Goal: Task Accomplishment & Management: Use online tool/utility

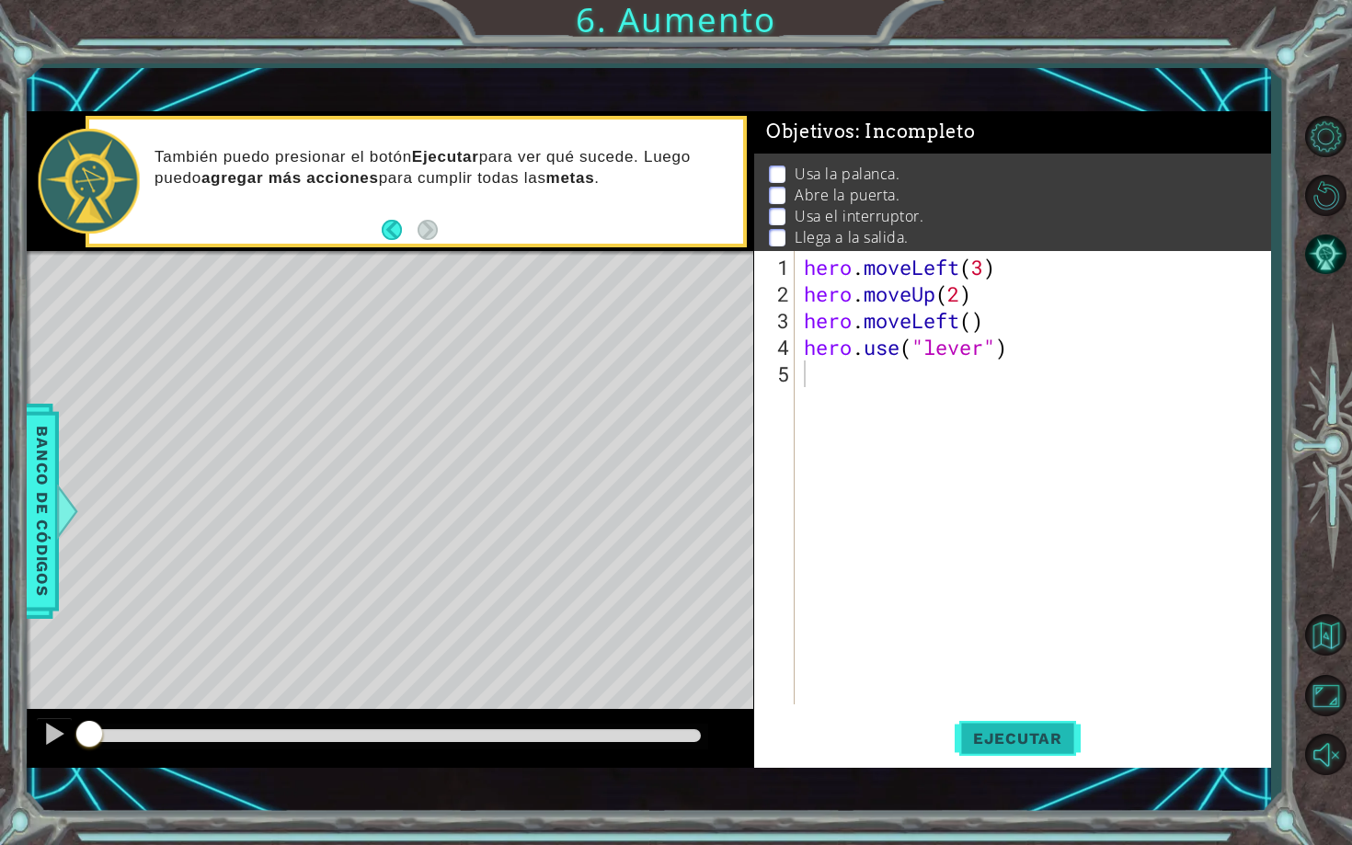
click at [1027, 740] on span "Ejecutar" at bounding box center [1018, 738] width 126 height 18
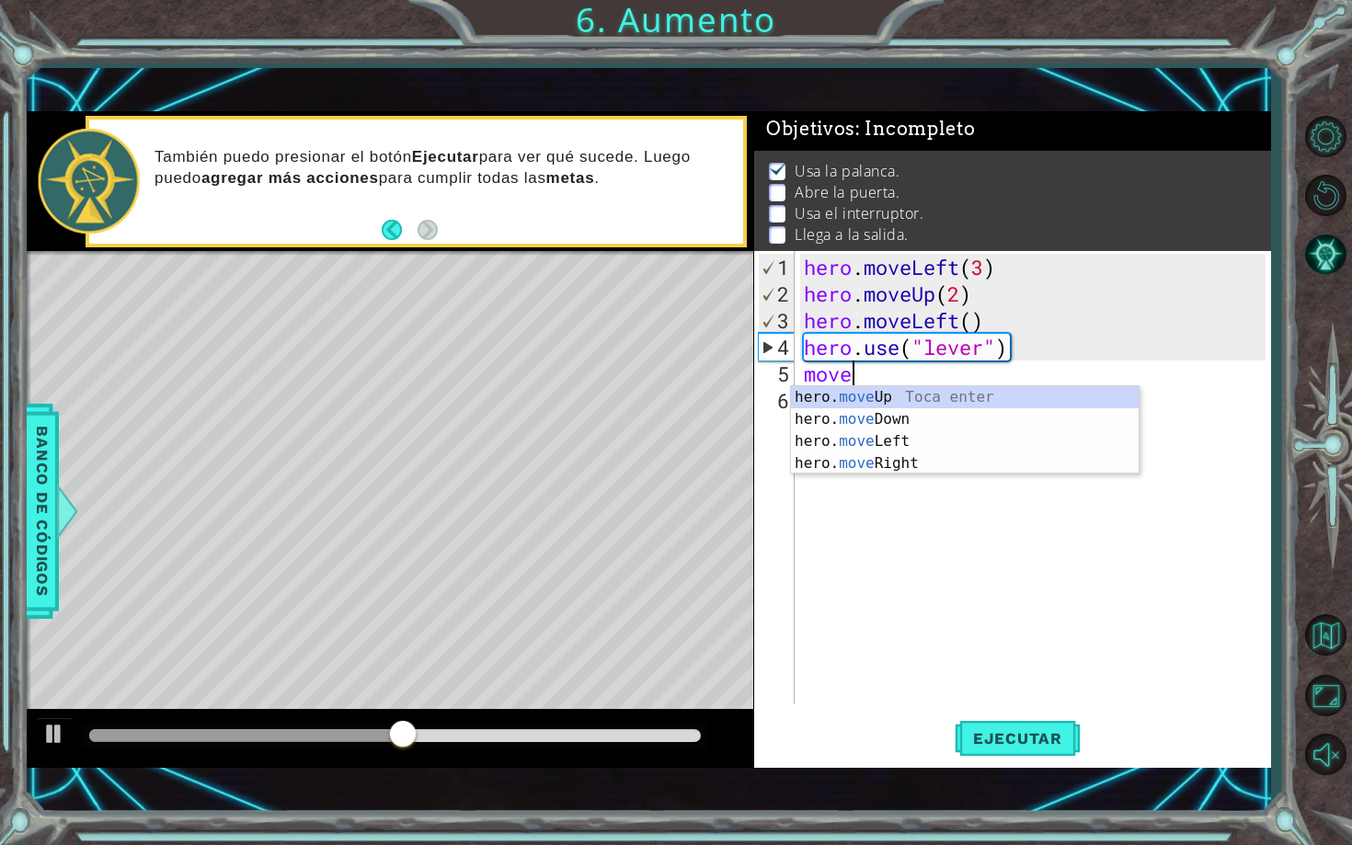
scroll to position [0, 1]
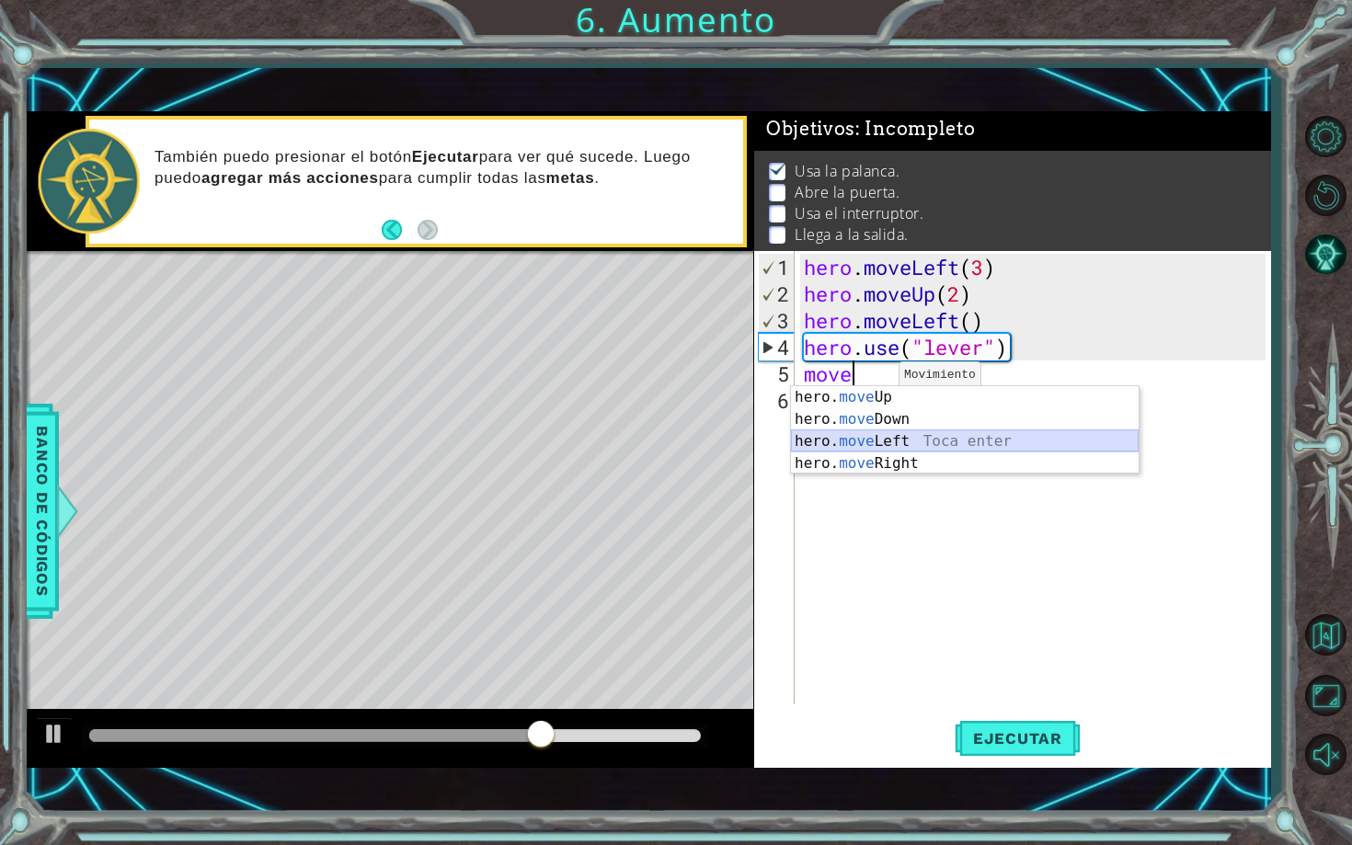
click at [899, 443] on div "hero. move Up Toca enter hero. move Down Toca enter hero. move Left Toca enter …" at bounding box center [965, 452] width 348 height 132
type textarea "hero.moveLeft(1)"
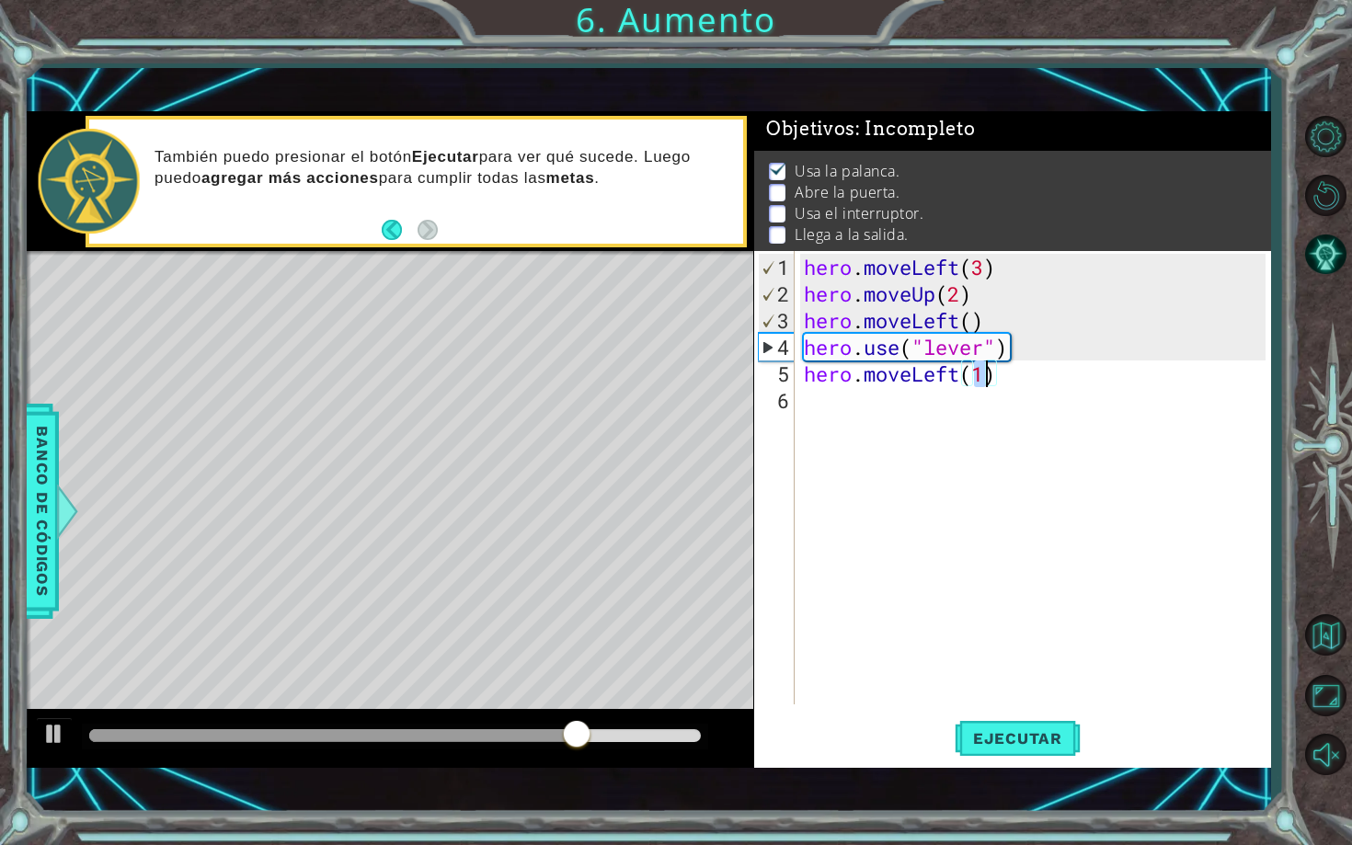
click at [877, 410] on div "hero . moveLeft ( 3 ) hero . moveUp ( 2 ) hero . moveLeft ( ) hero . use ( "lev…" at bounding box center [1037, 507] width 475 height 507
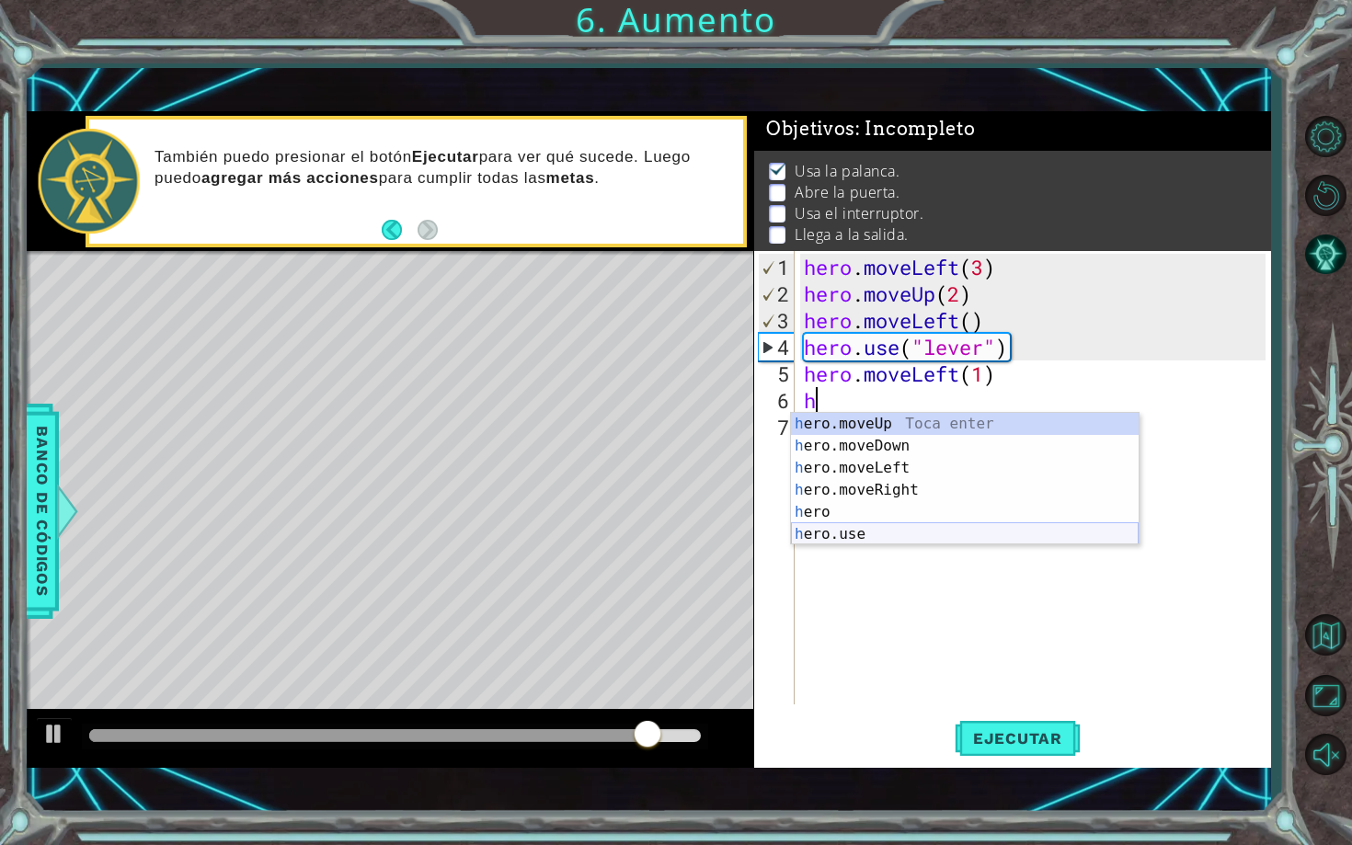
click at [885, 533] on div "h ero.moveUp Toca enter h ero.moveDown Toca enter h ero.moveLeft Toca enter h e…" at bounding box center [965, 501] width 348 height 177
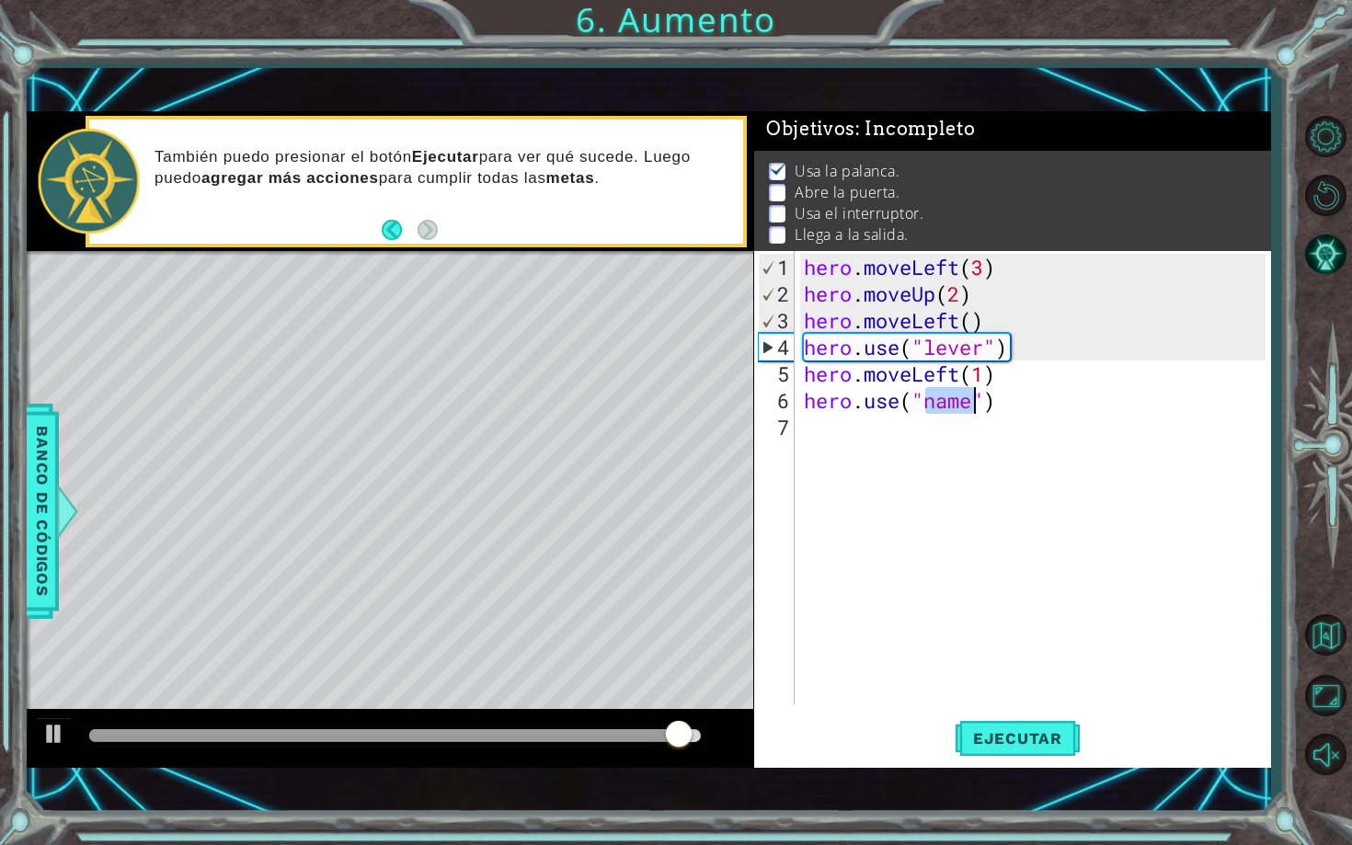
scroll to position [0, 6]
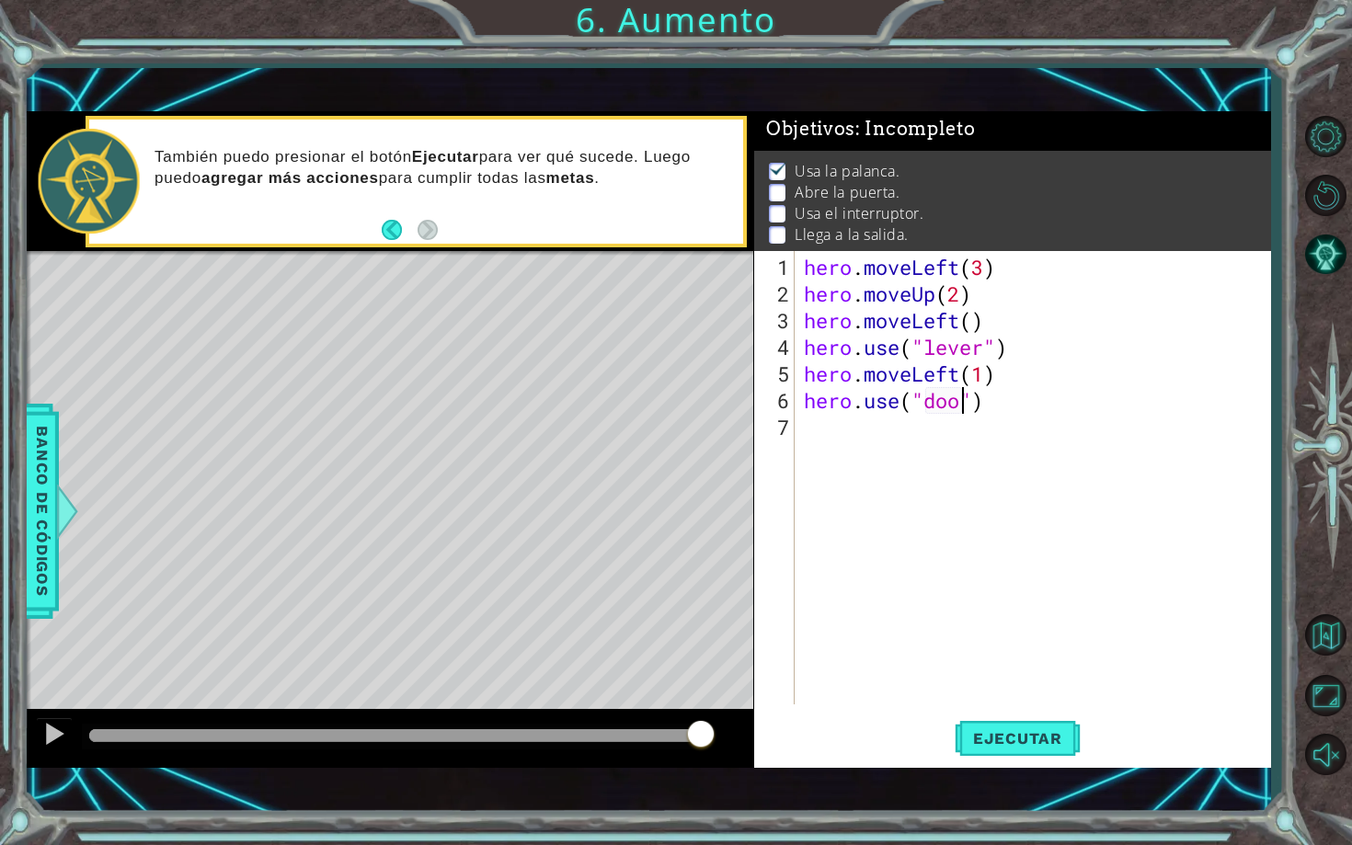
type textarea "hero.use("door")"
click at [1035, 416] on div "hero . moveLeft ( 3 ) hero . moveUp ( 2 ) hero . moveLeft ( ) hero . use ( "lev…" at bounding box center [1037, 507] width 475 height 507
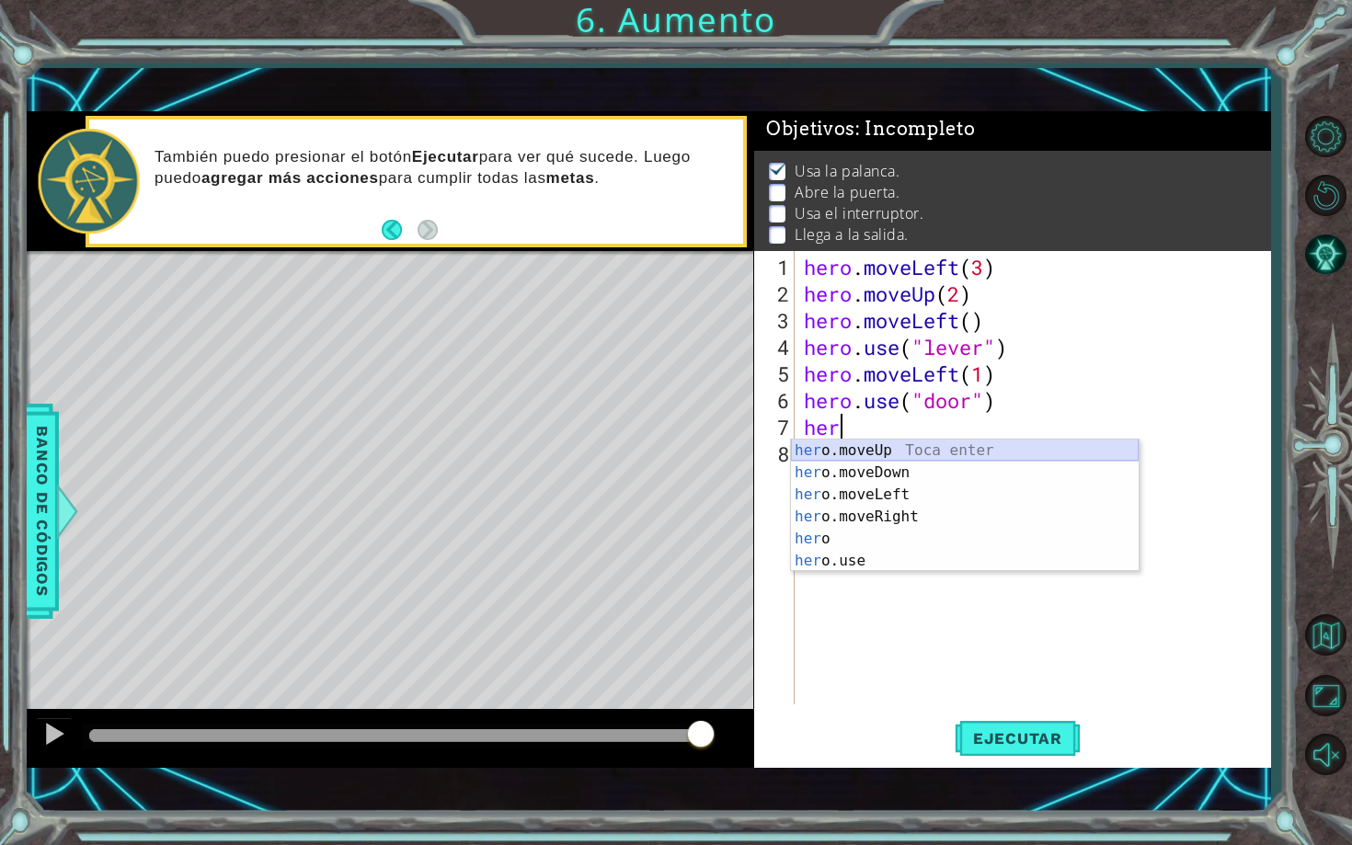
click at [971, 453] on div "her o.moveUp Toca enter her o.moveDown Toca enter her o.moveLeft [PERSON_NAME] …" at bounding box center [965, 528] width 348 height 177
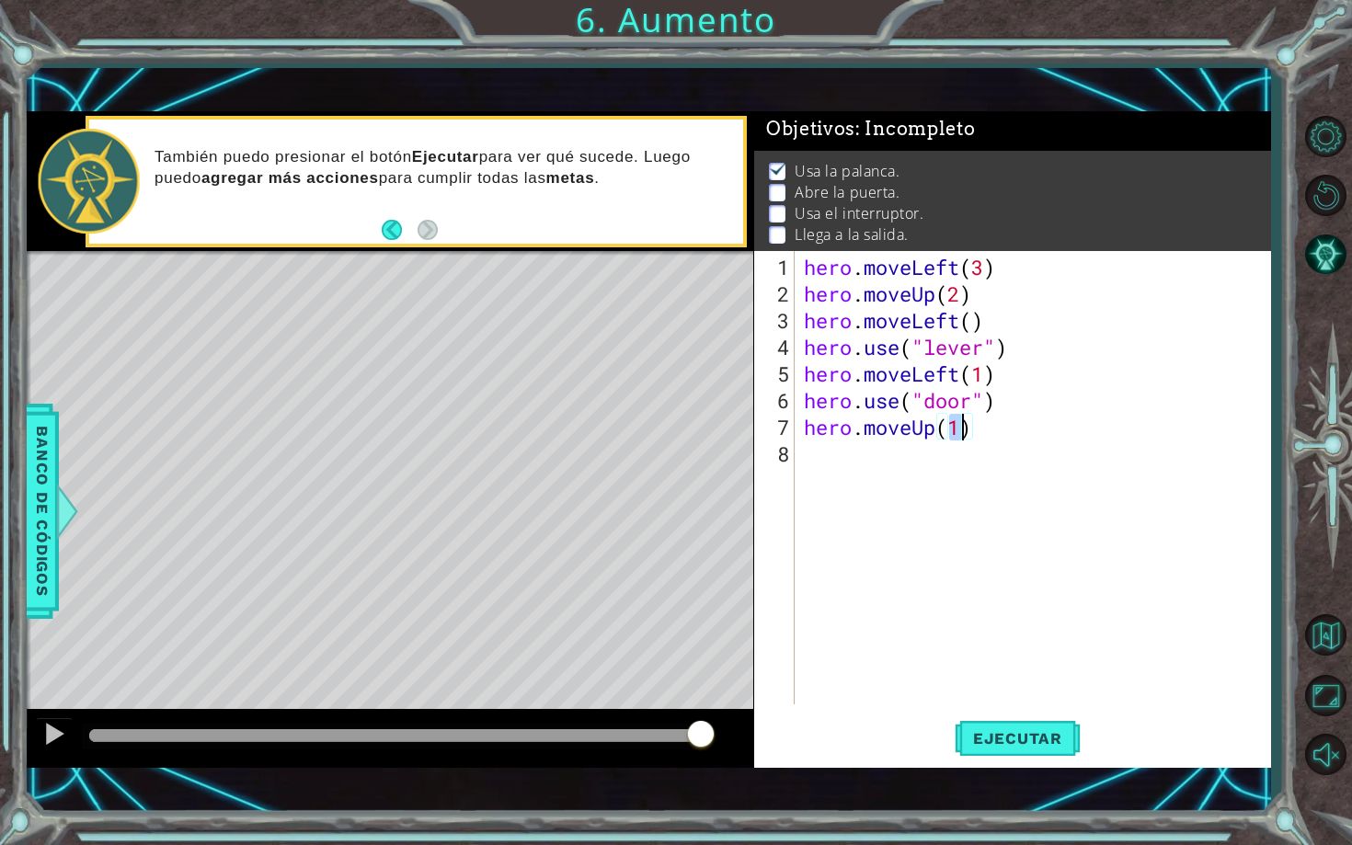
type textarea "hero.moveUp(2)"
click at [873, 458] on div "hero . moveLeft ( 3 ) hero . moveUp ( 2 ) hero . moveLeft ( ) hero . use ( "lev…" at bounding box center [1037, 507] width 475 height 507
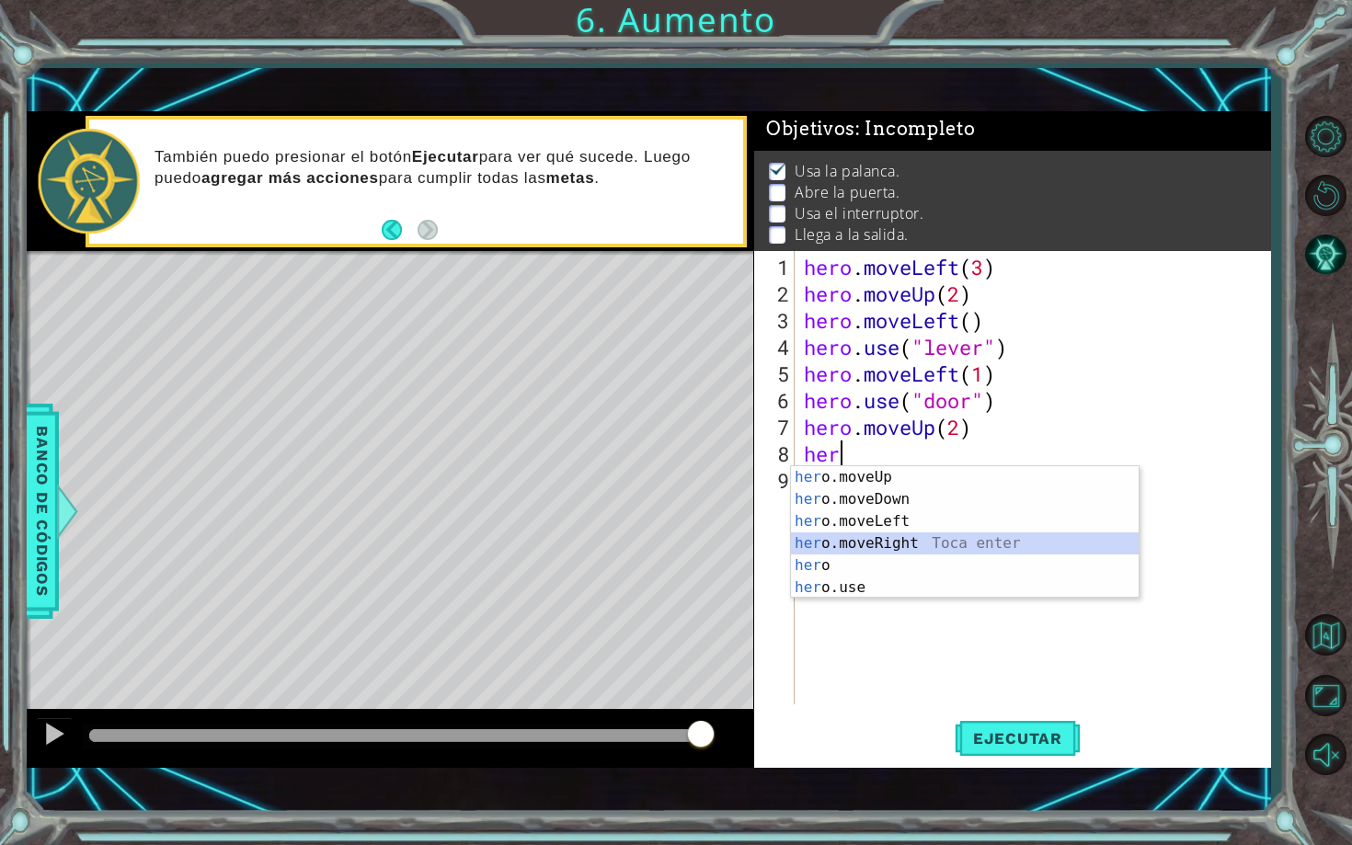
click at [891, 543] on div "her o.moveUp Toca enter her o.moveDown Toca enter her o.moveLeft [PERSON_NAME] …" at bounding box center [965, 554] width 348 height 177
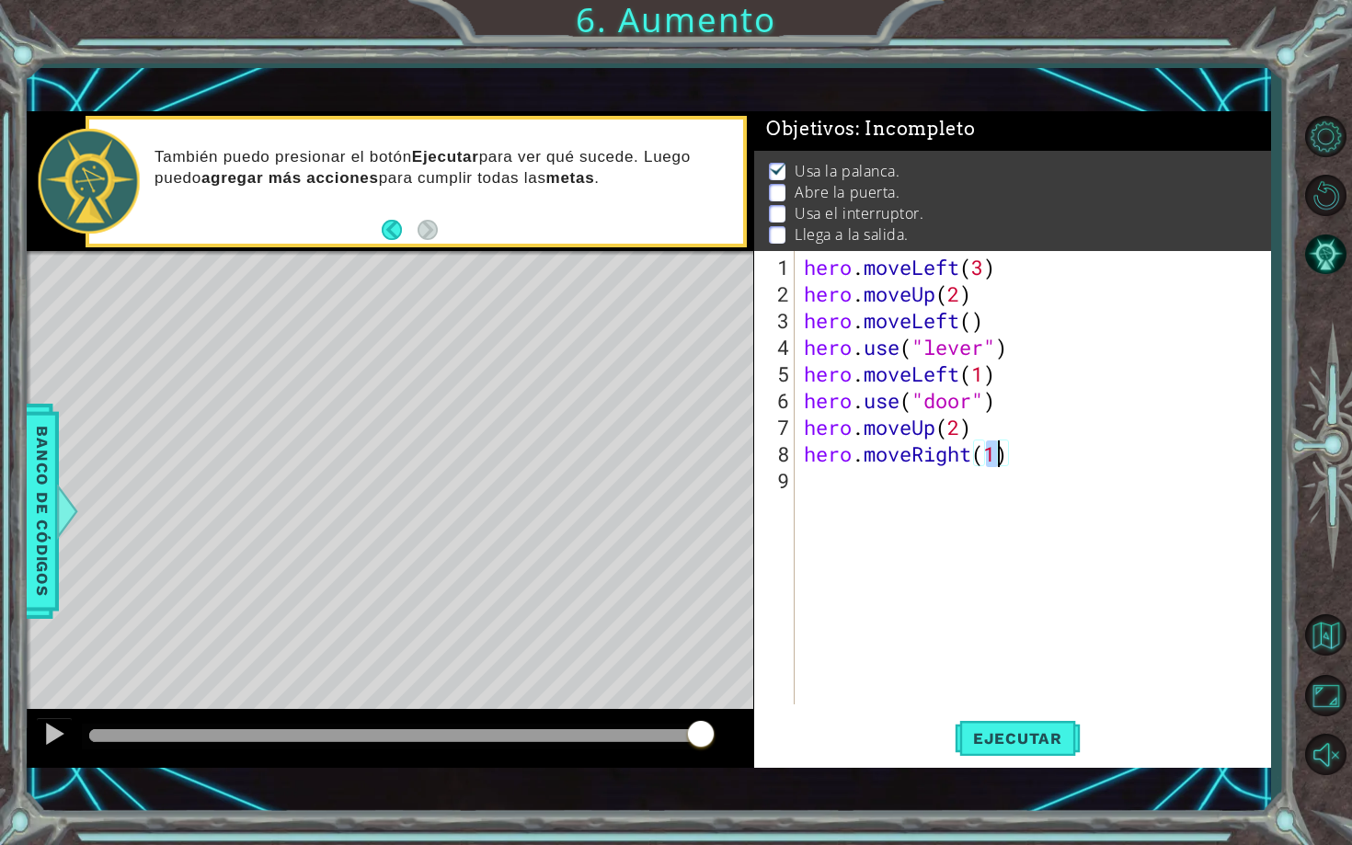
type textarea "hero.moveRight(2)"
click at [820, 483] on div "hero . moveLeft ( 3 ) hero . moveUp ( 2 ) hero . moveLeft ( ) hero . use ( "lev…" at bounding box center [1037, 507] width 475 height 507
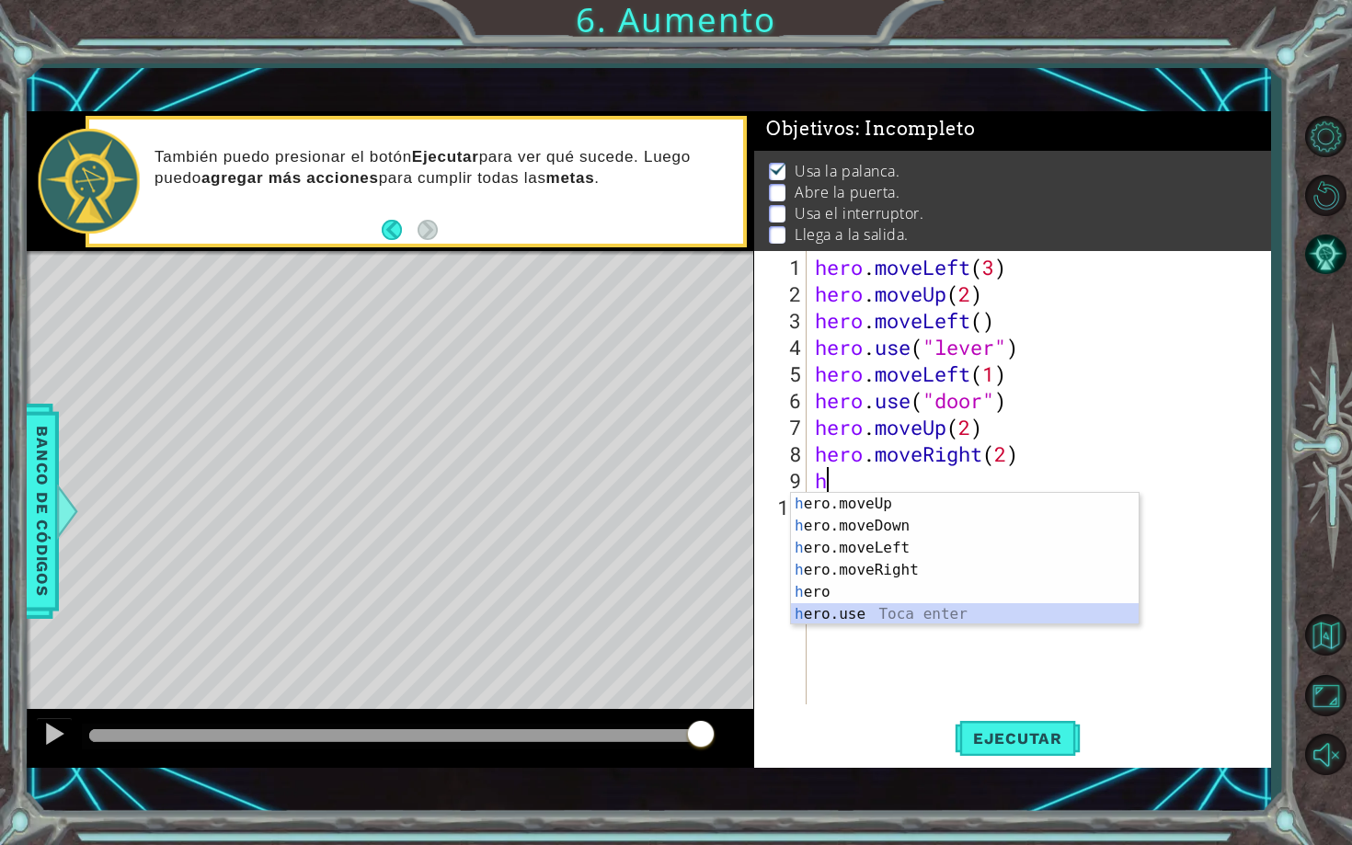
click at [850, 612] on div "h ero.moveUp Toca enter h ero.moveDown Toca enter h ero.moveLeft Toca enter h e…" at bounding box center [965, 581] width 348 height 177
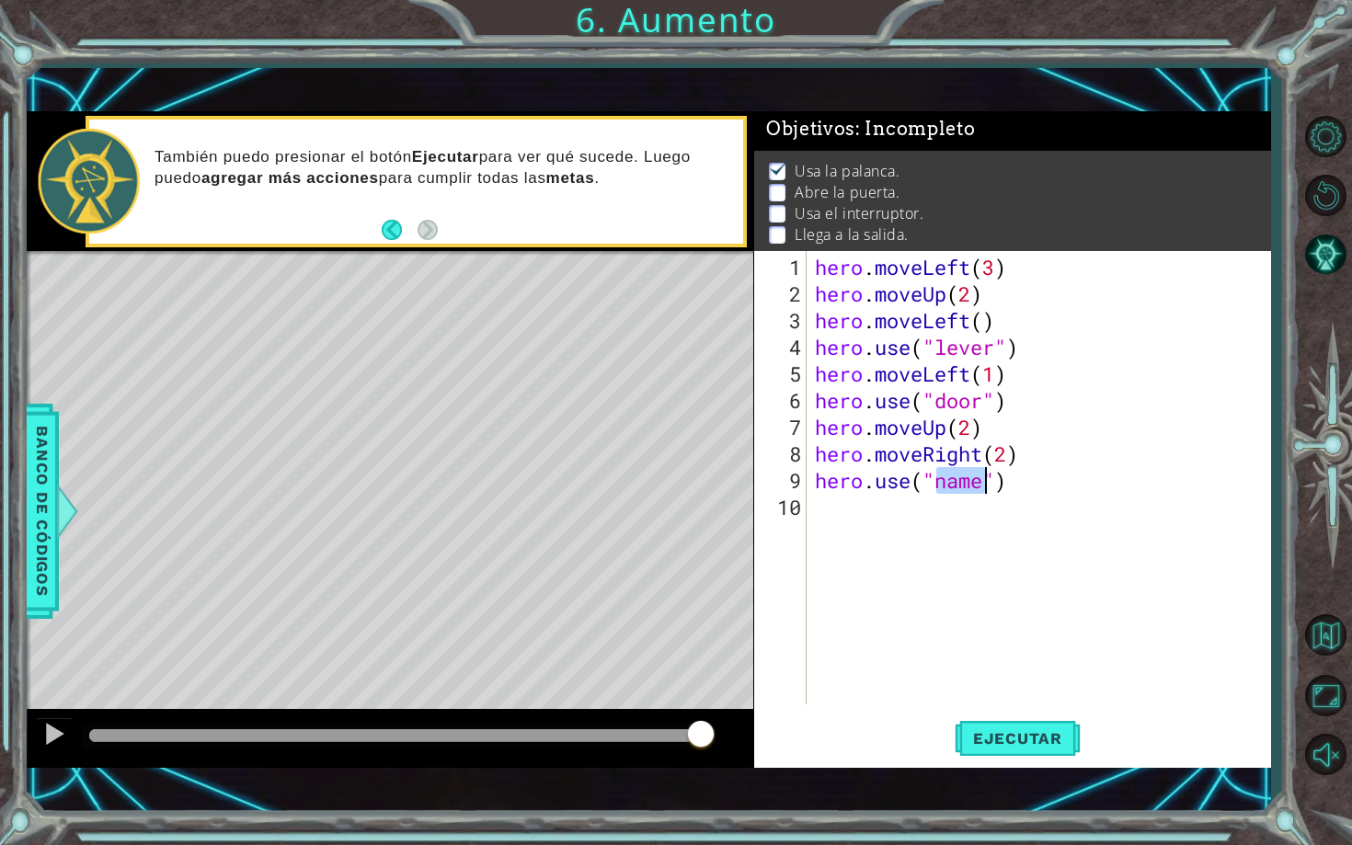
scroll to position [0, 6]
type textarea "hero.use("switch")"
click at [941, 524] on div "hero . moveLeft ( 3 ) hero . moveUp ( 2 ) hero . moveLeft ( ) hero . use ( "lev…" at bounding box center [1042, 507] width 463 height 507
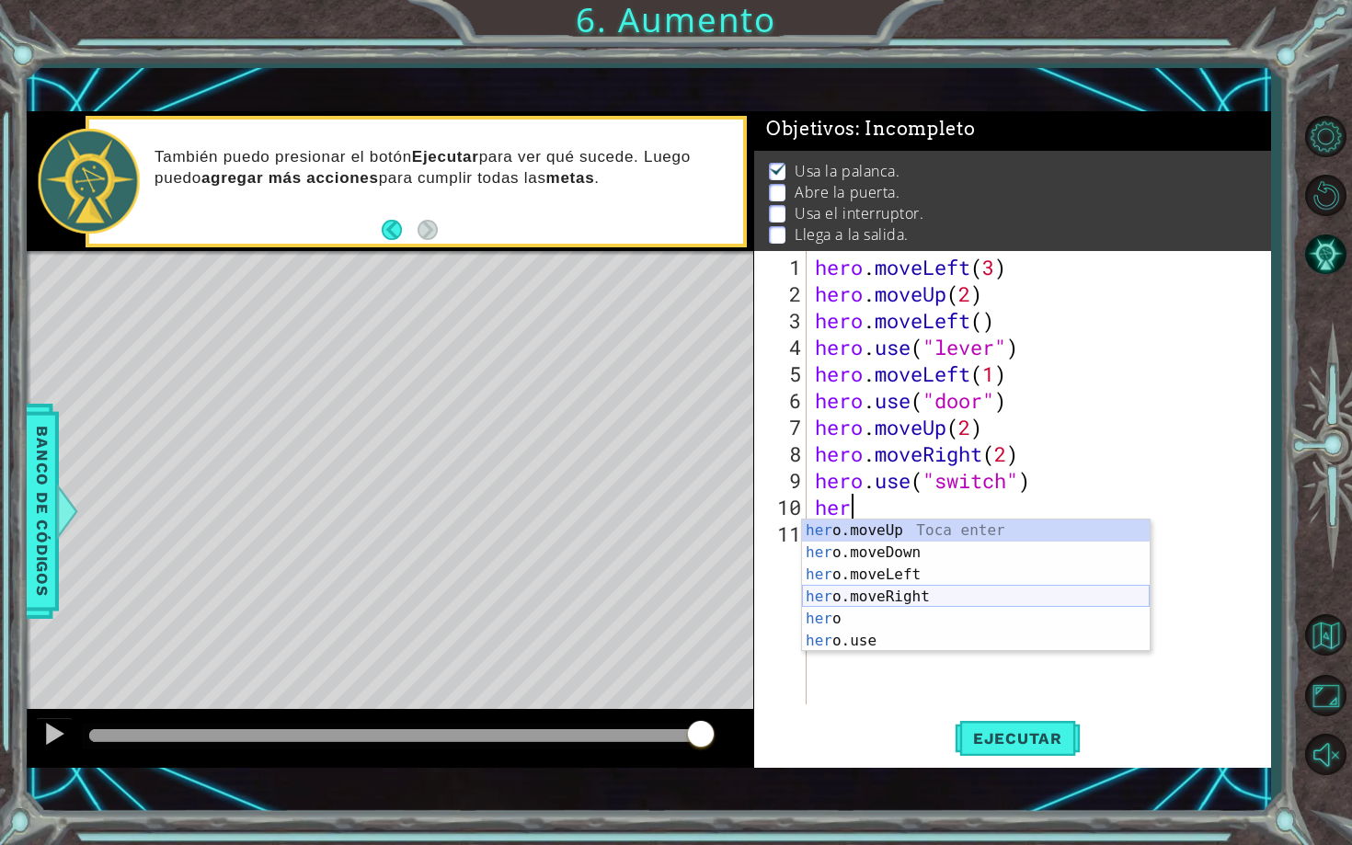
click at [942, 589] on div "her o.moveUp Toca enter her o.moveDown Toca enter her o.moveLeft [PERSON_NAME] …" at bounding box center [976, 608] width 348 height 177
type textarea "hero.moveRight(1)"
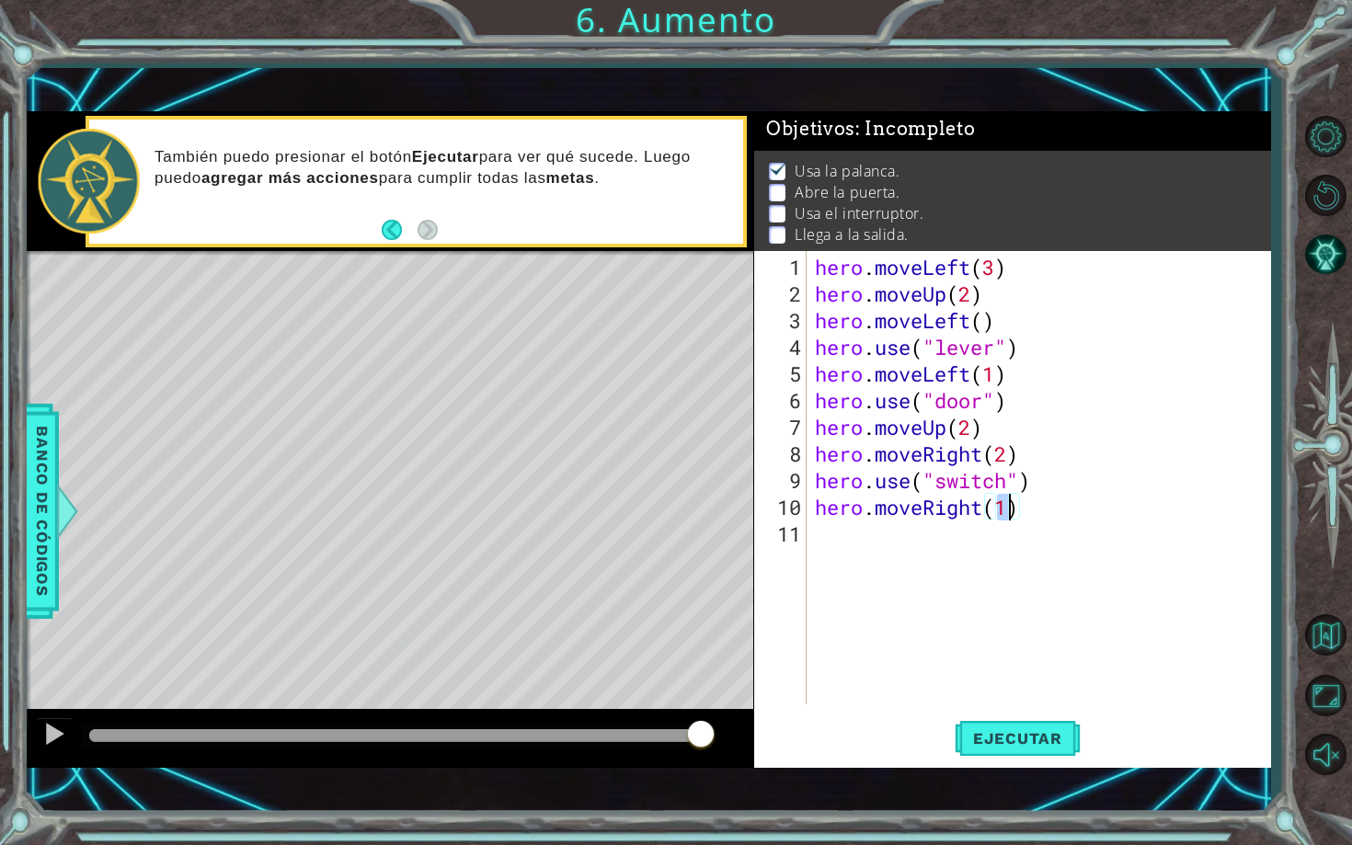
click at [910, 529] on div "hero . moveLeft ( 3 ) hero . moveUp ( 2 ) hero . moveLeft ( ) hero . use ( "lev…" at bounding box center [1042, 507] width 463 height 507
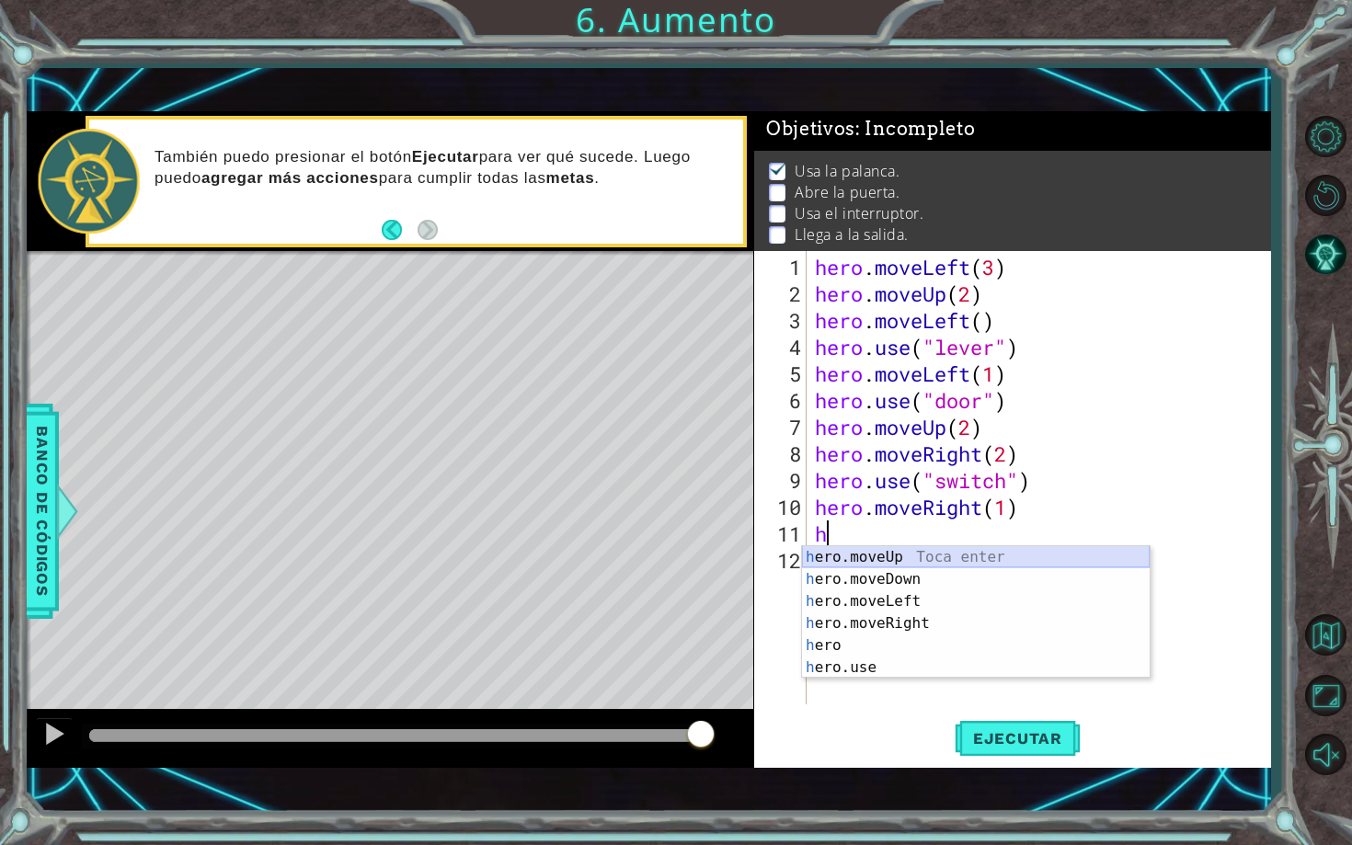
click at [982, 548] on div "h ero.moveUp Toca enter h ero.moveDown Toca enter h ero.moveLeft Toca enter h e…" at bounding box center [976, 634] width 348 height 177
type textarea "hero.moveUp(1)"
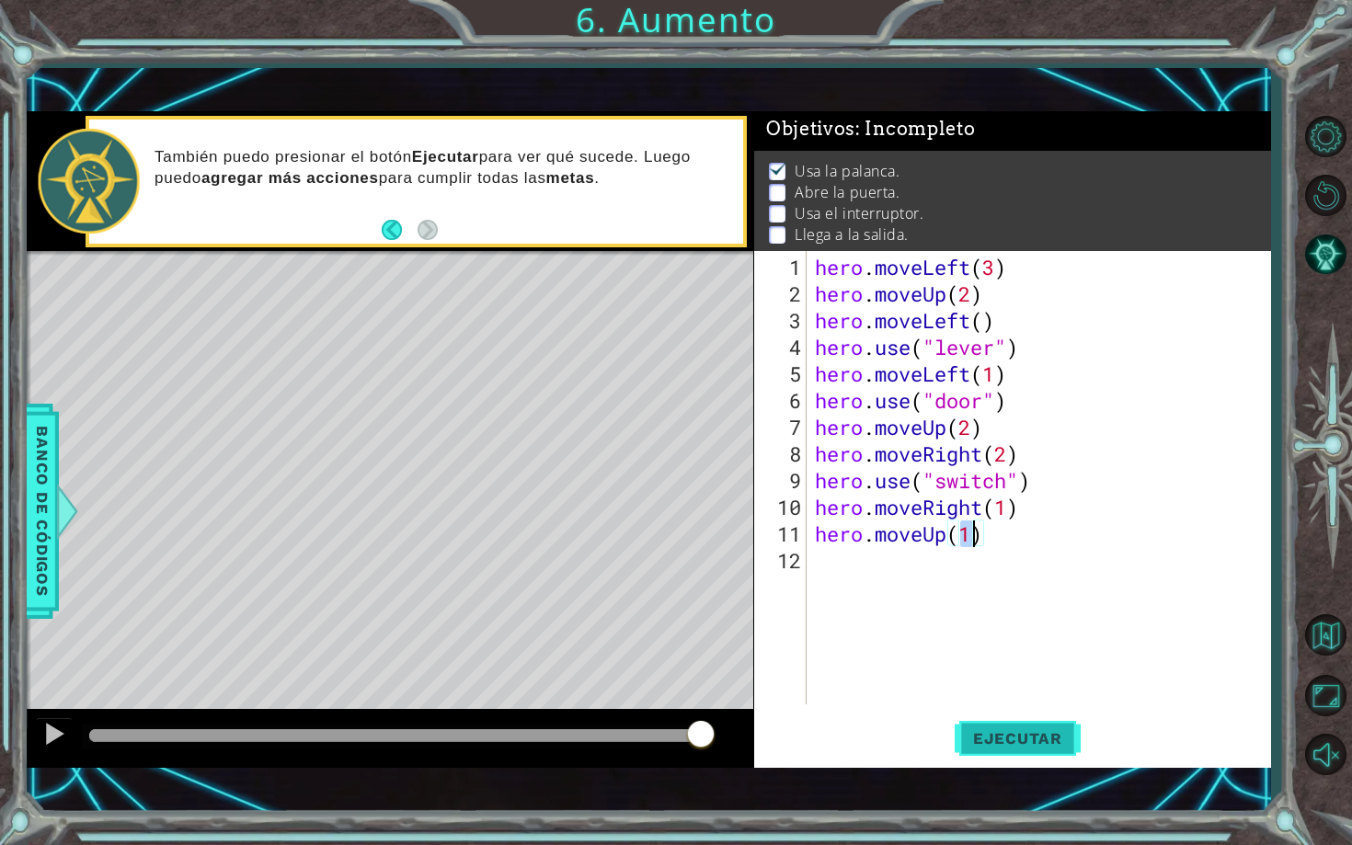
click at [1047, 740] on span "Ejecutar" at bounding box center [1018, 738] width 126 height 18
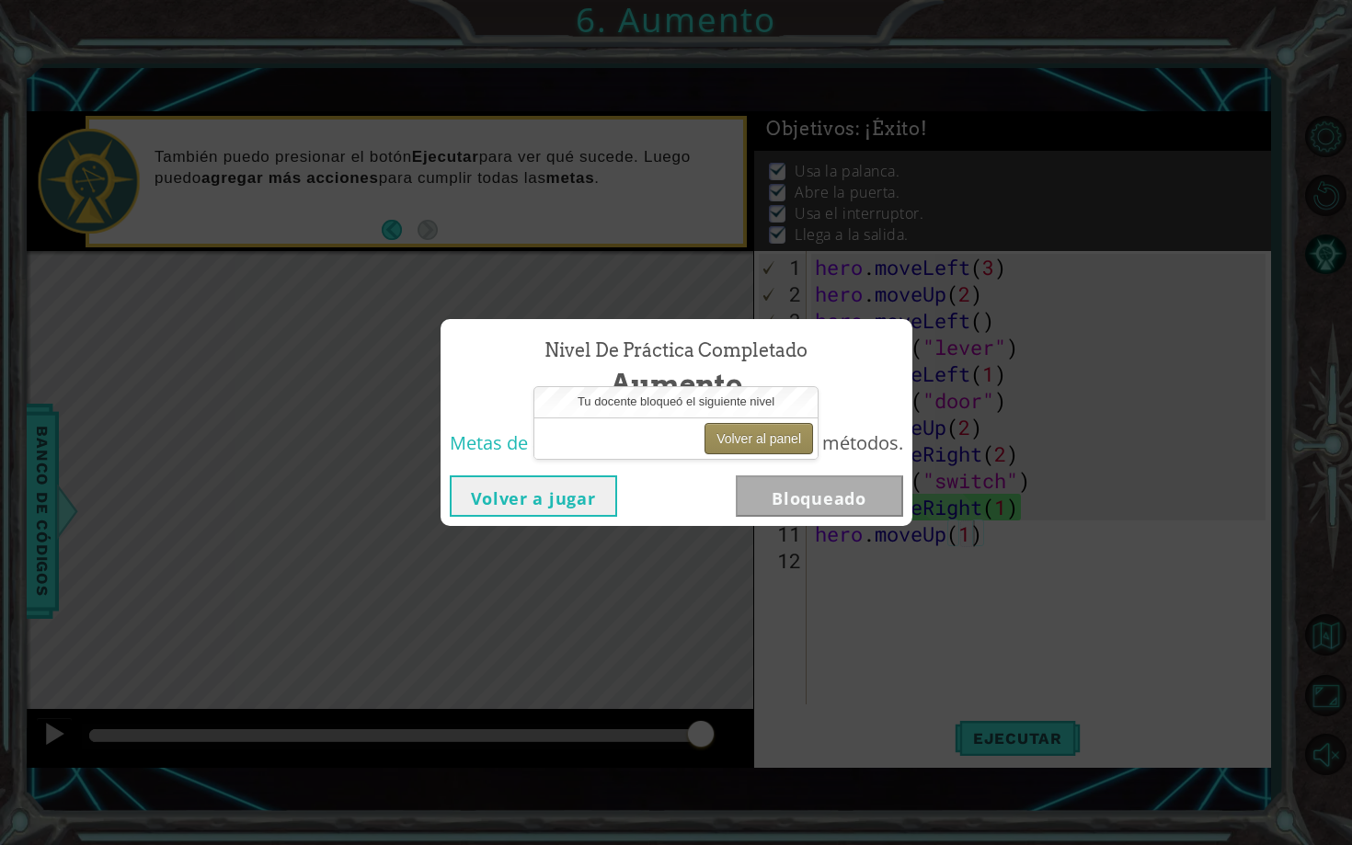
click at [785, 437] on button "Volver al panel" at bounding box center [758, 438] width 109 height 31
click at [867, 416] on div "Nivel de práctica Completado Aumento" at bounding box center [676, 370] width 472 height 102
click at [748, 440] on button "Volver al panel" at bounding box center [758, 438] width 109 height 31
click at [781, 444] on button "Volver al panel" at bounding box center [758, 438] width 109 height 31
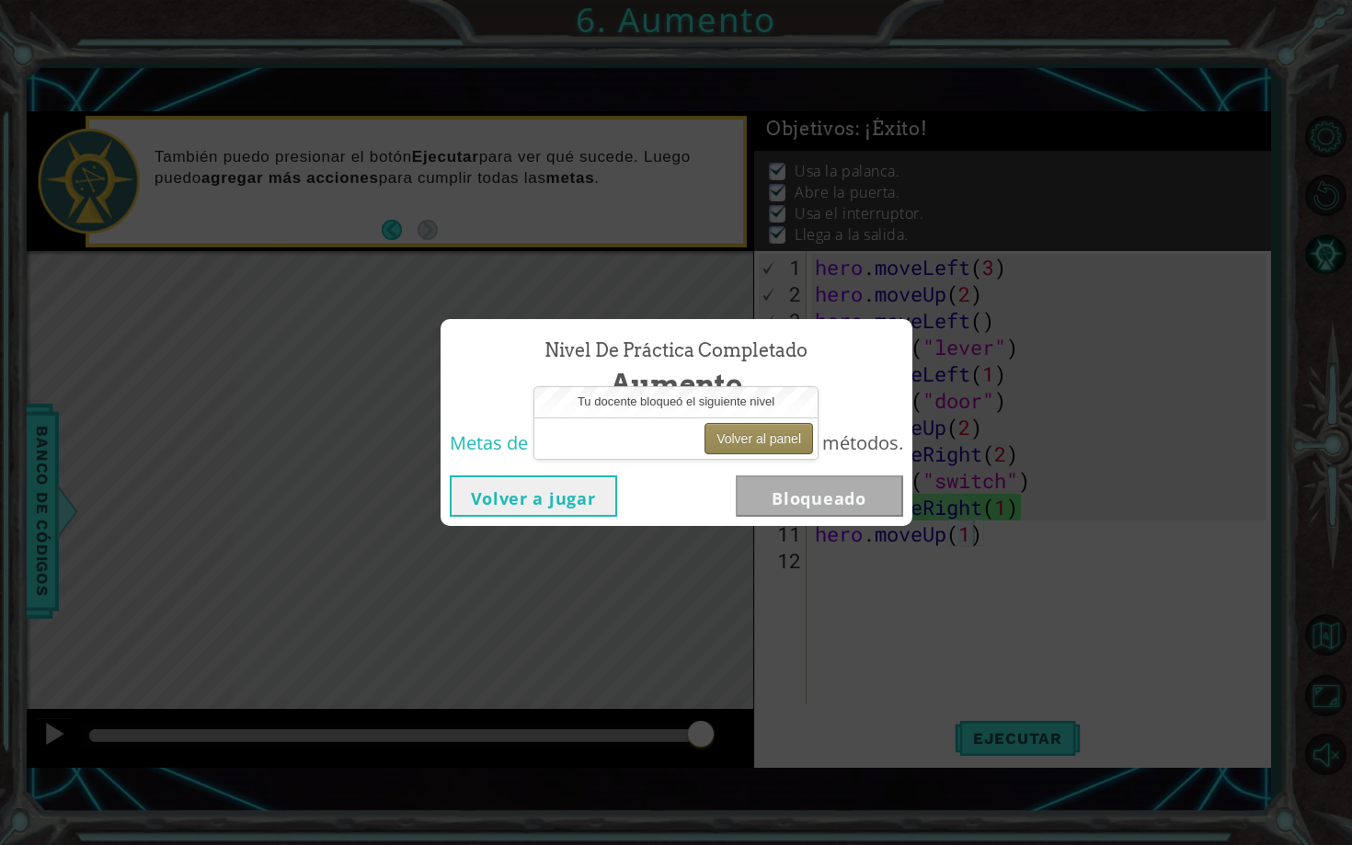
click at [781, 444] on button "Volver al panel" at bounding box center [758, 438] width 109 height 31
click at [756, 434] on button "Volver al panel" at bounding box center [758, 438] width 109 height 31
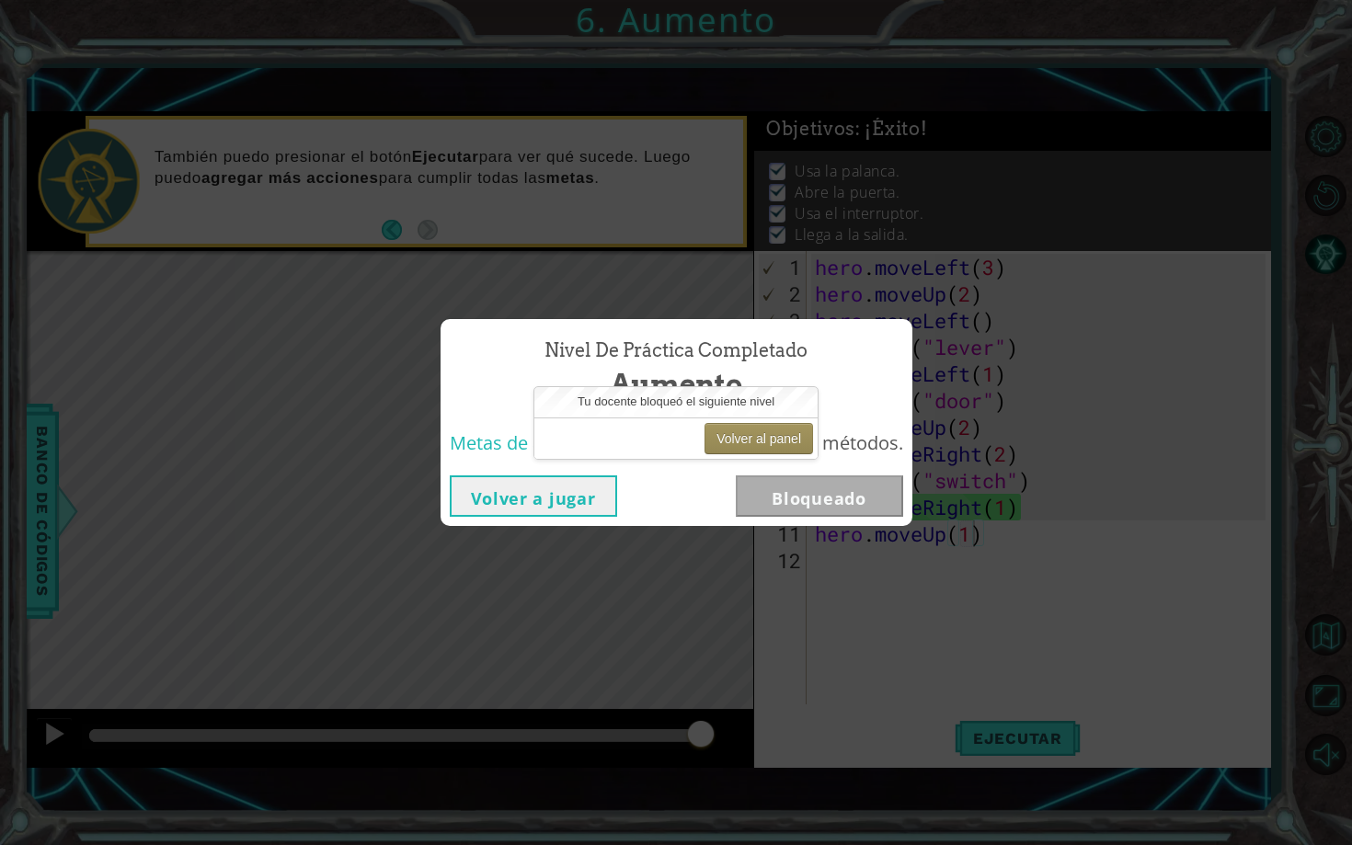
drag, startPoint x: 756, startPoint y: 434, endPoint x: 779, endPoint y: 156, distance: 278.7
click at [779, 156] on body "1 ההההההההההההההההההההההההההההההההההההההההההההההההההההההההההההההההההההההההההההה…" at bounding box center [676, 422] width 1352 height 845
click at [759, 433] on button "Volver al panel" at bounding box center [758, 438] width 109 height 31
click at [764, 439] on button "Volver al panel" at bounding box center [758, 438] width 109 height 31
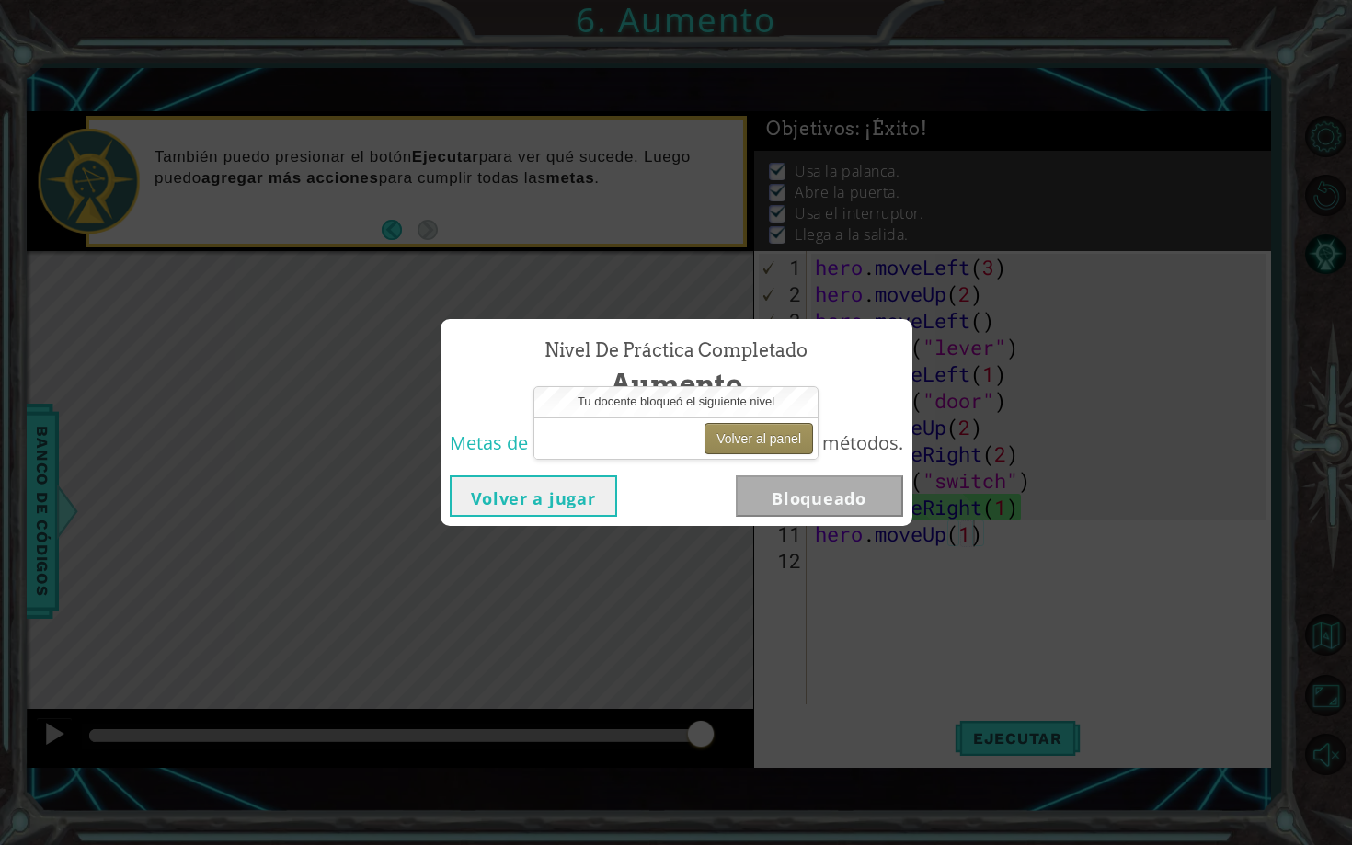
click at [764, 439] on button "Volver al panel" at bounding box center [758, 438] width 109 height 31
click at [796, 438] on button "Volver al panel" at bounding box center [758, 438] width 109 height 31
click at [540, 486] on button "Volver a jugar" at bounding box center [533, 495] width 167 height 41
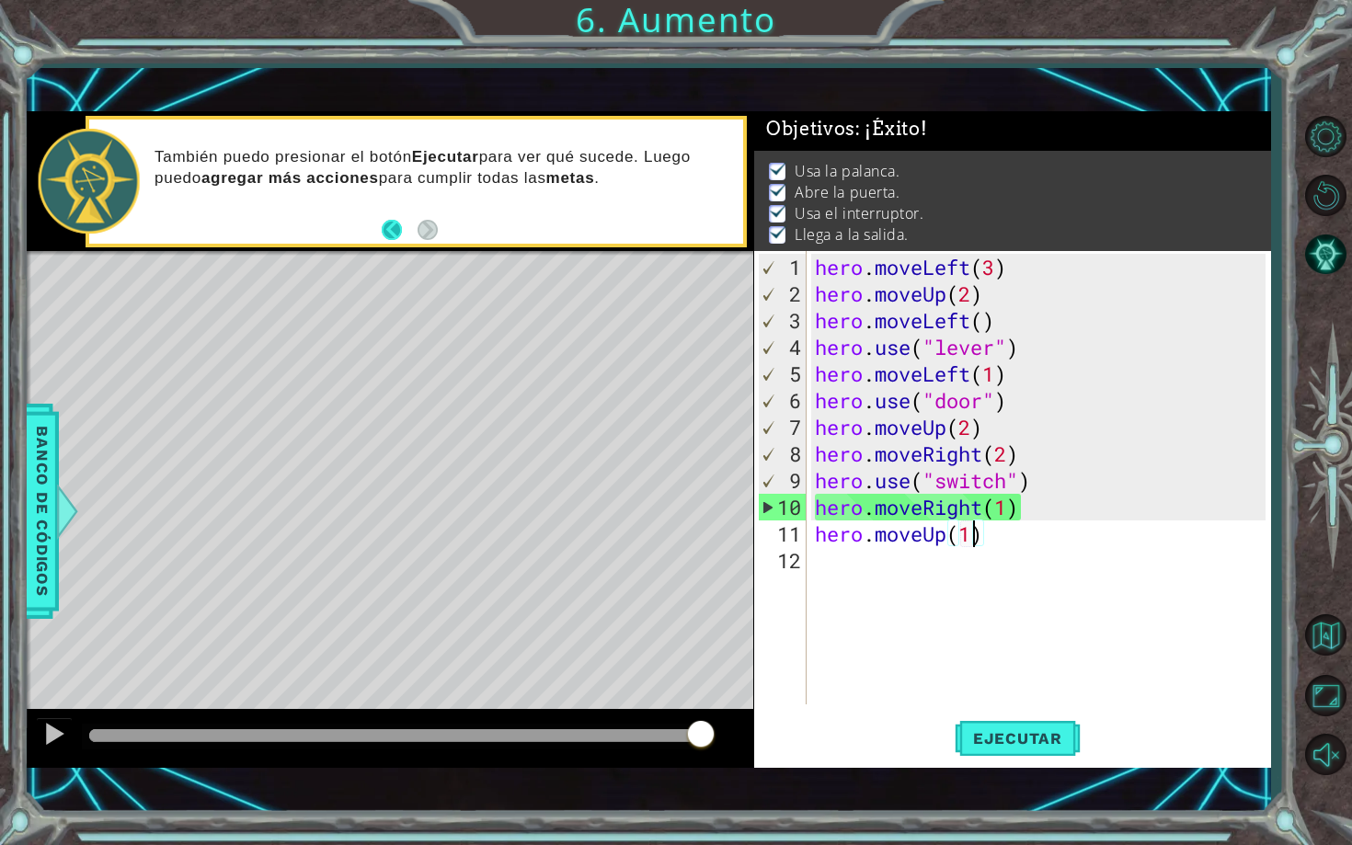
click at [395, 227] on button "Back" at bounding box center [400, 230] width 36 height 20
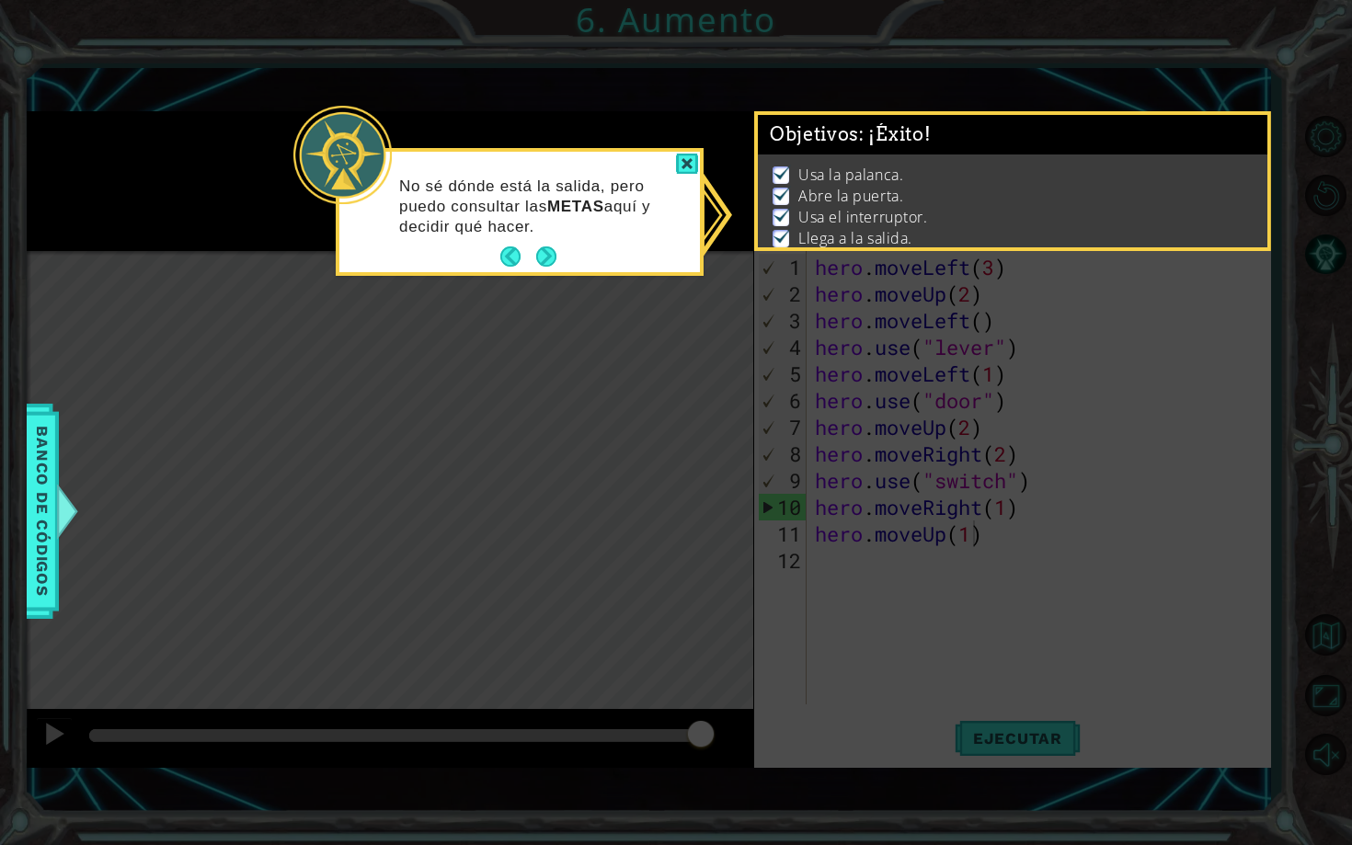
drag, startPoint x: 979, startPoint y: 347, endPoint x: 682, endPoint y: 344, distance: 297.0
click at [978, 347] on icon at bounding box center [676, 422] width 1352 height 845
click at [691, 157] on div at bounding box center [687, 164] width 22 height 21
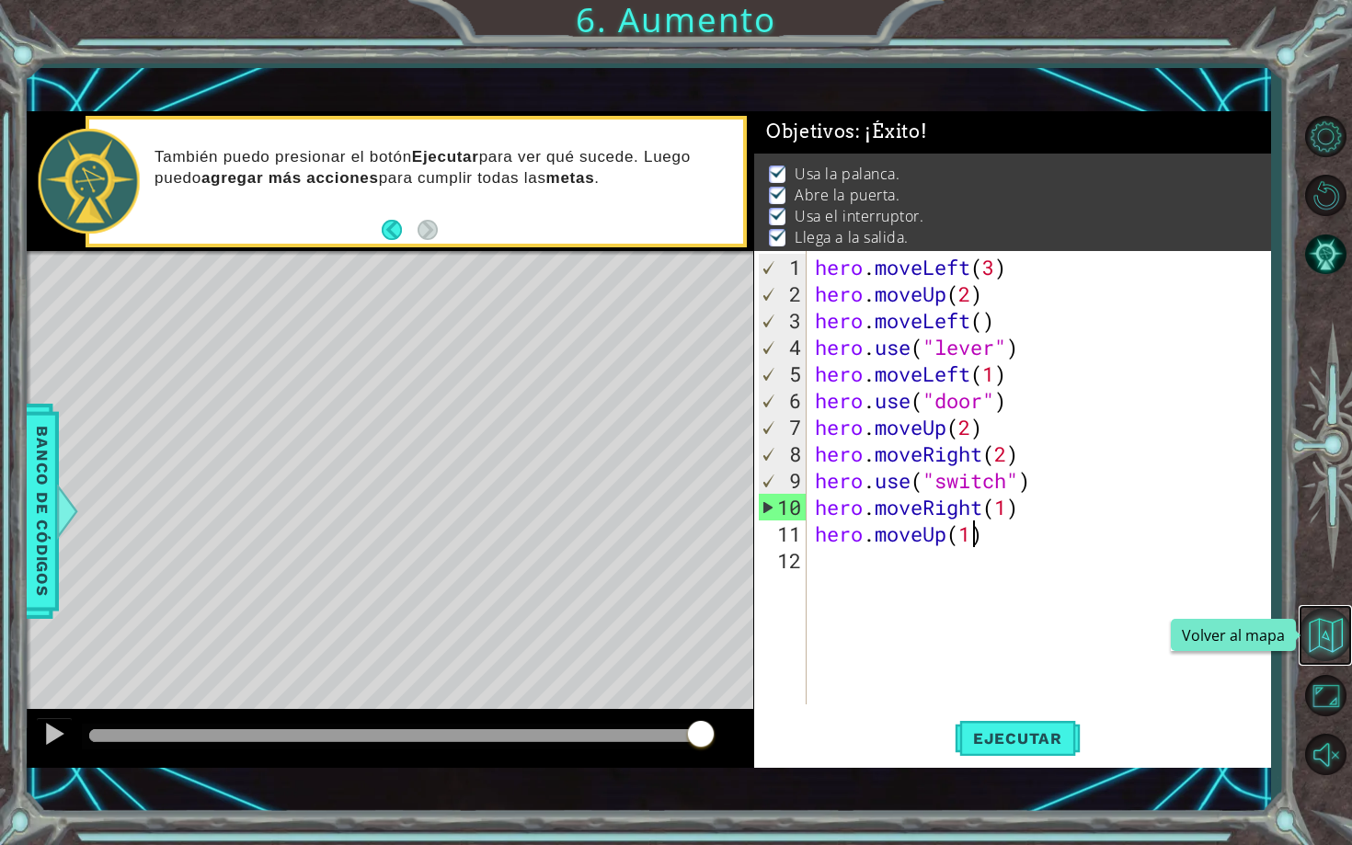
click at [1336, 650] on button "Volver al mapa" at bounding box center [1324, 634] width 53 height 53
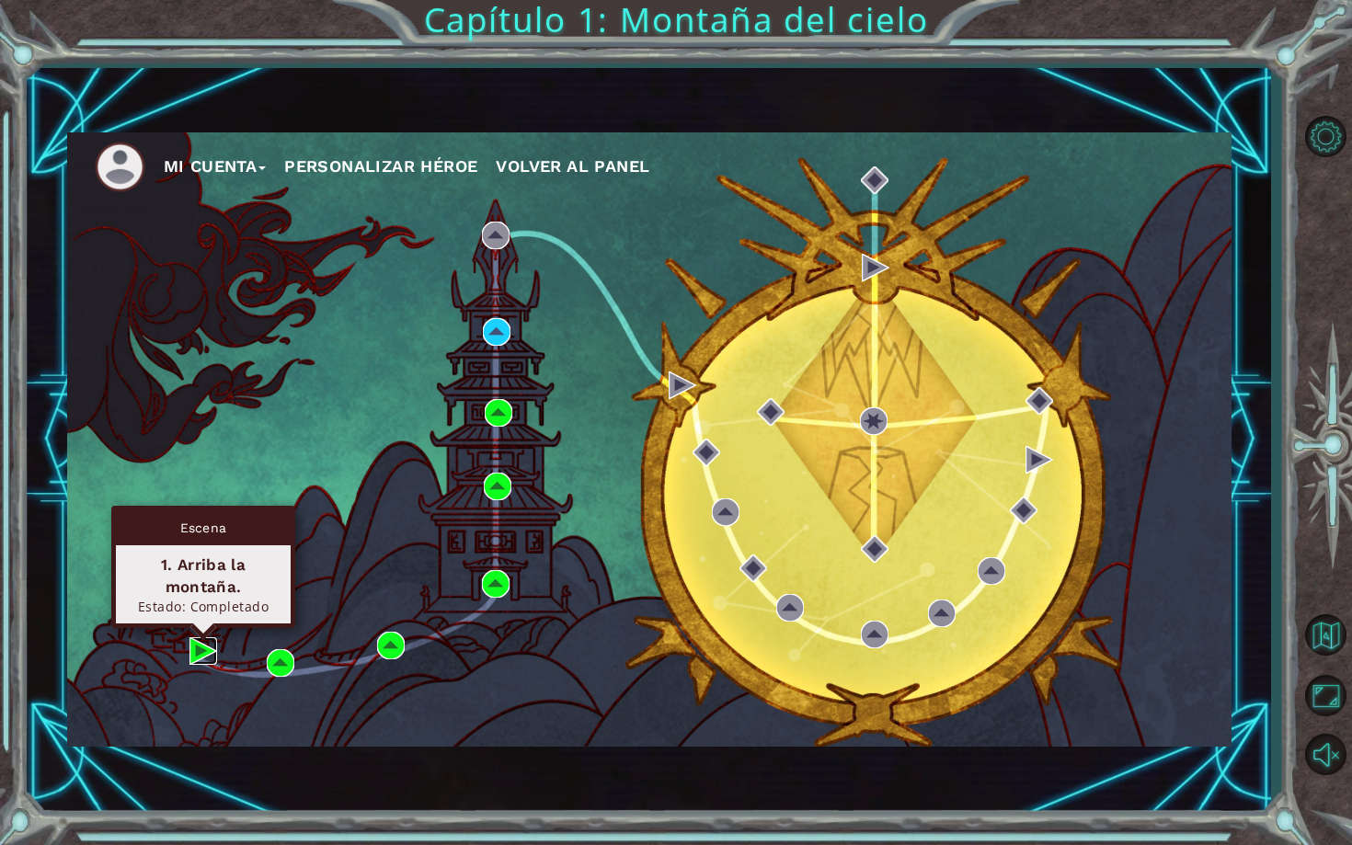
click at [195, 652] on img at bounding box center [203, 651] width 28 height 28
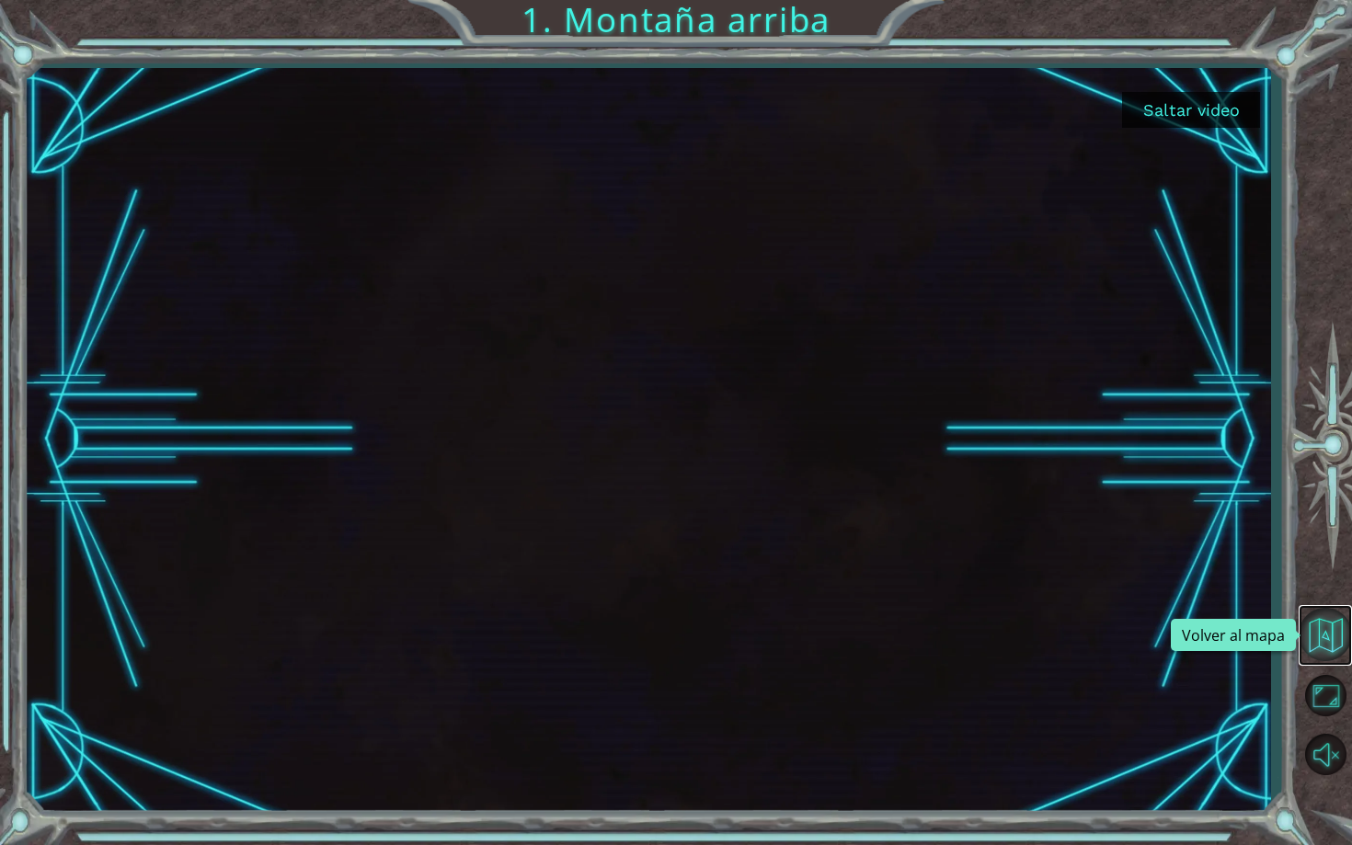
click at [1321, 638] on button "Volver al mapa" at bounding box center [1324, 634] width 53 height 53
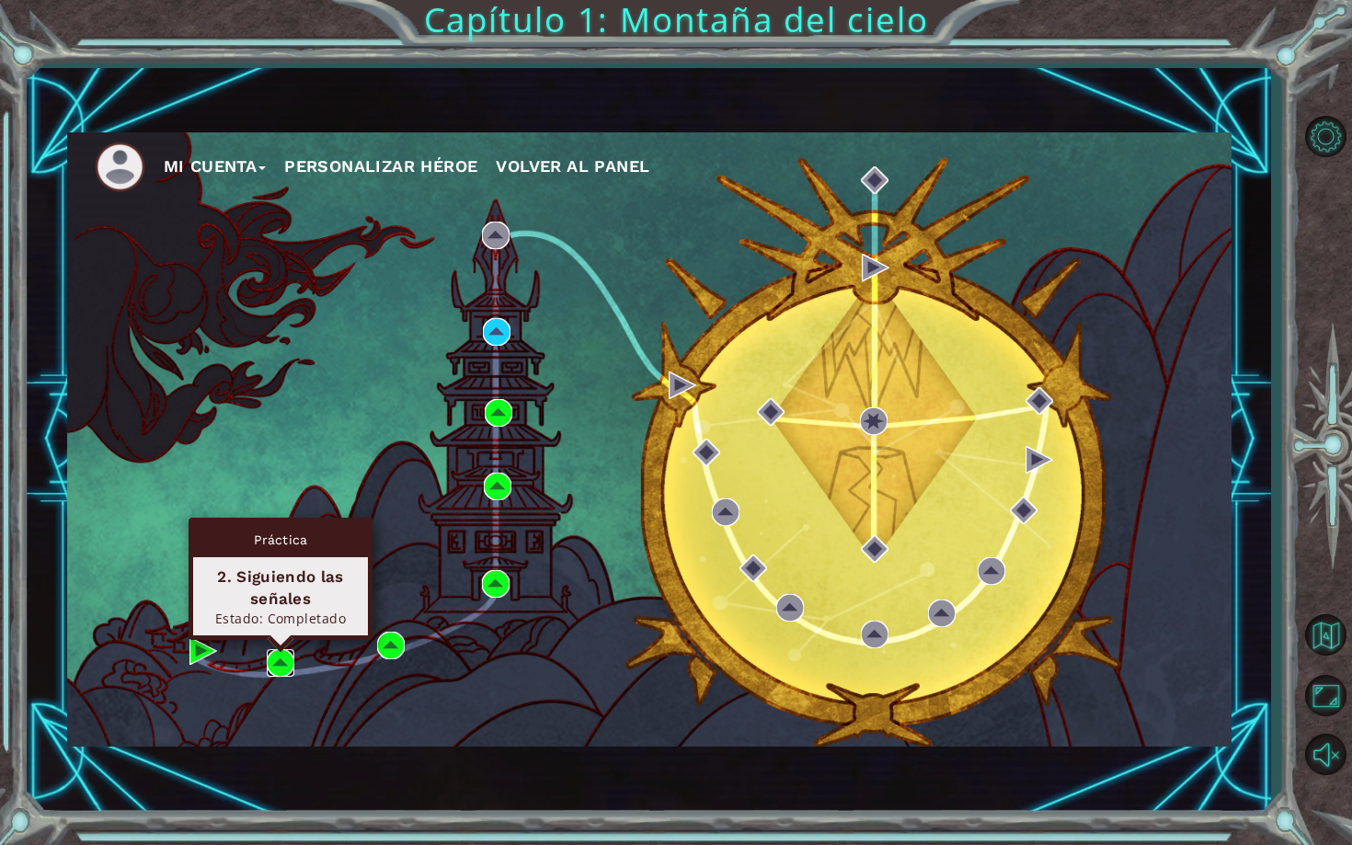
click at [280, 659] on img at bounding box center [281, 663] width 28 height 28
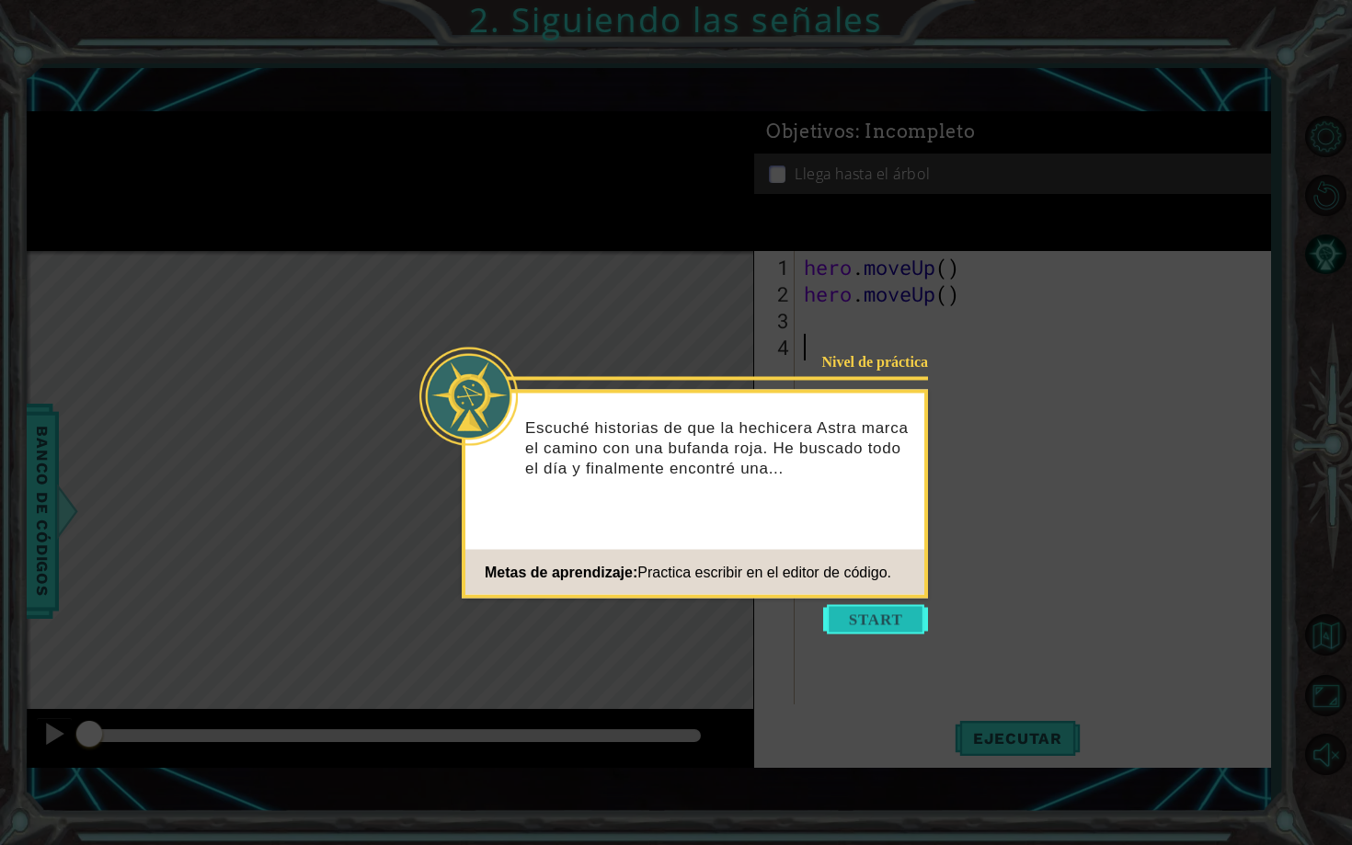
click at [908, 617] on button "Start" at bounding box center [875, 619] width 105 height 29
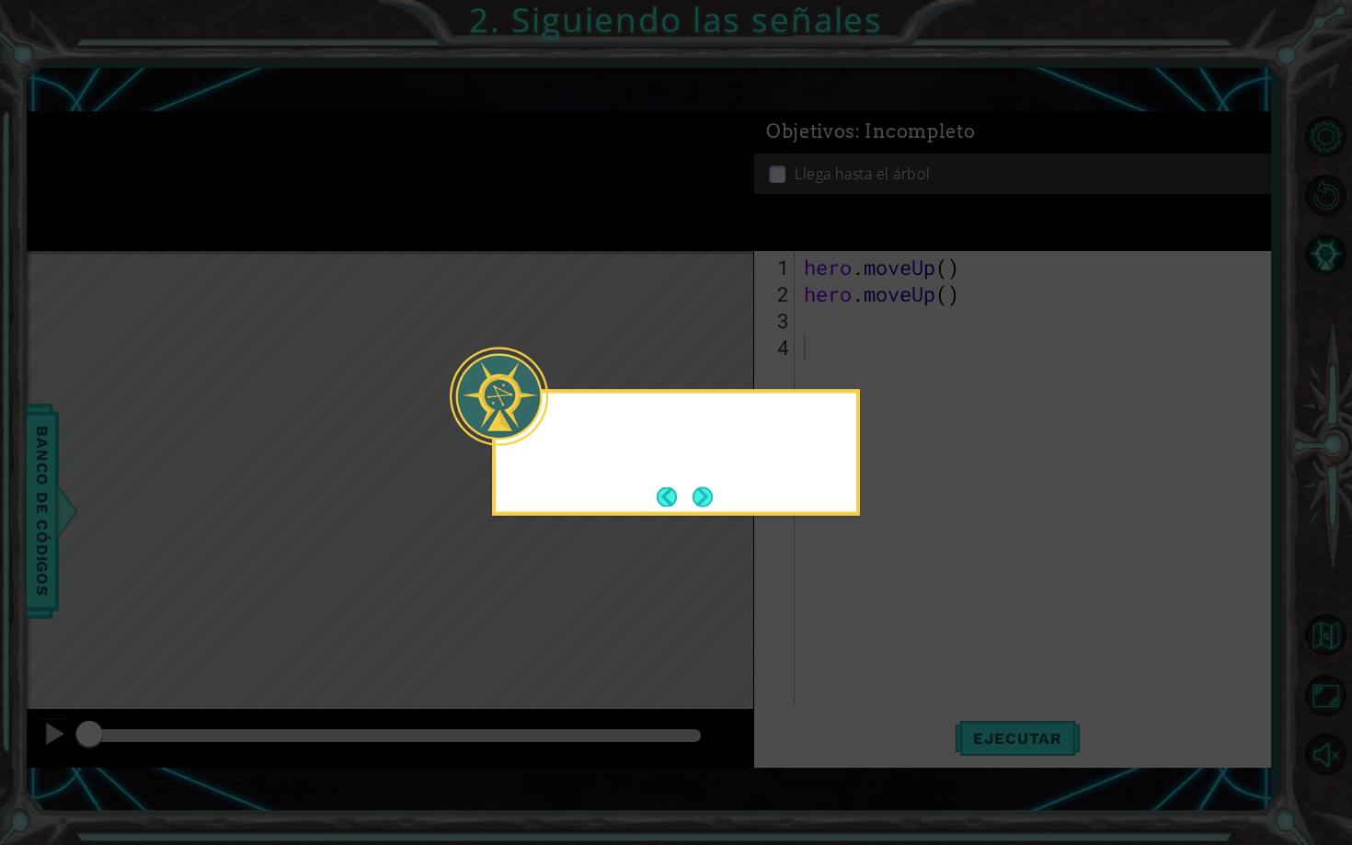
click at [908, 617] on icon at bounding box center [676, 422] width 1352 height 845
click at [714, 492] on button "Next" at bounding box center [702, 496] width 21 height 21
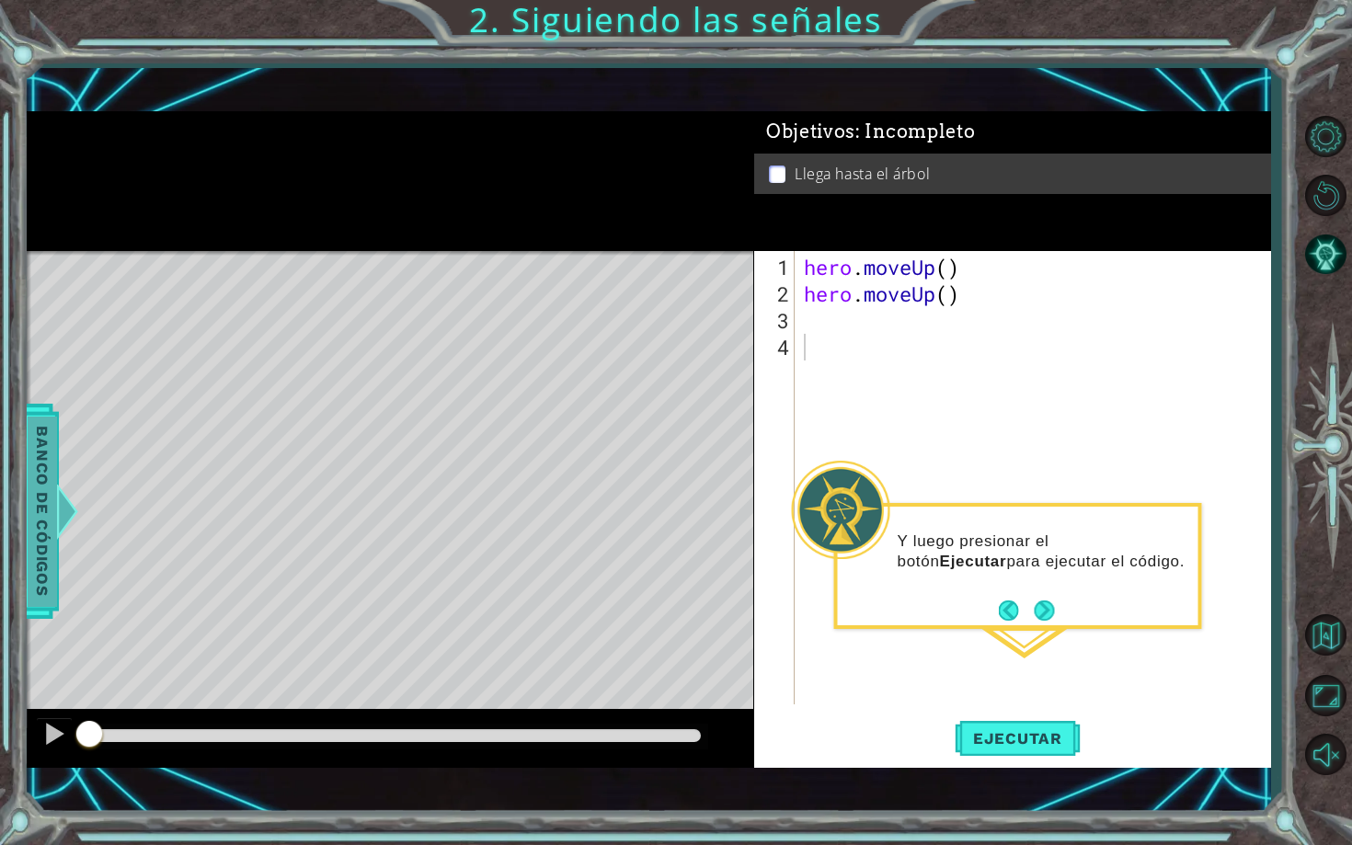
click at [39, 533] on span "Banco de códigos" at bounding box center [42, 512] width 29 height 190
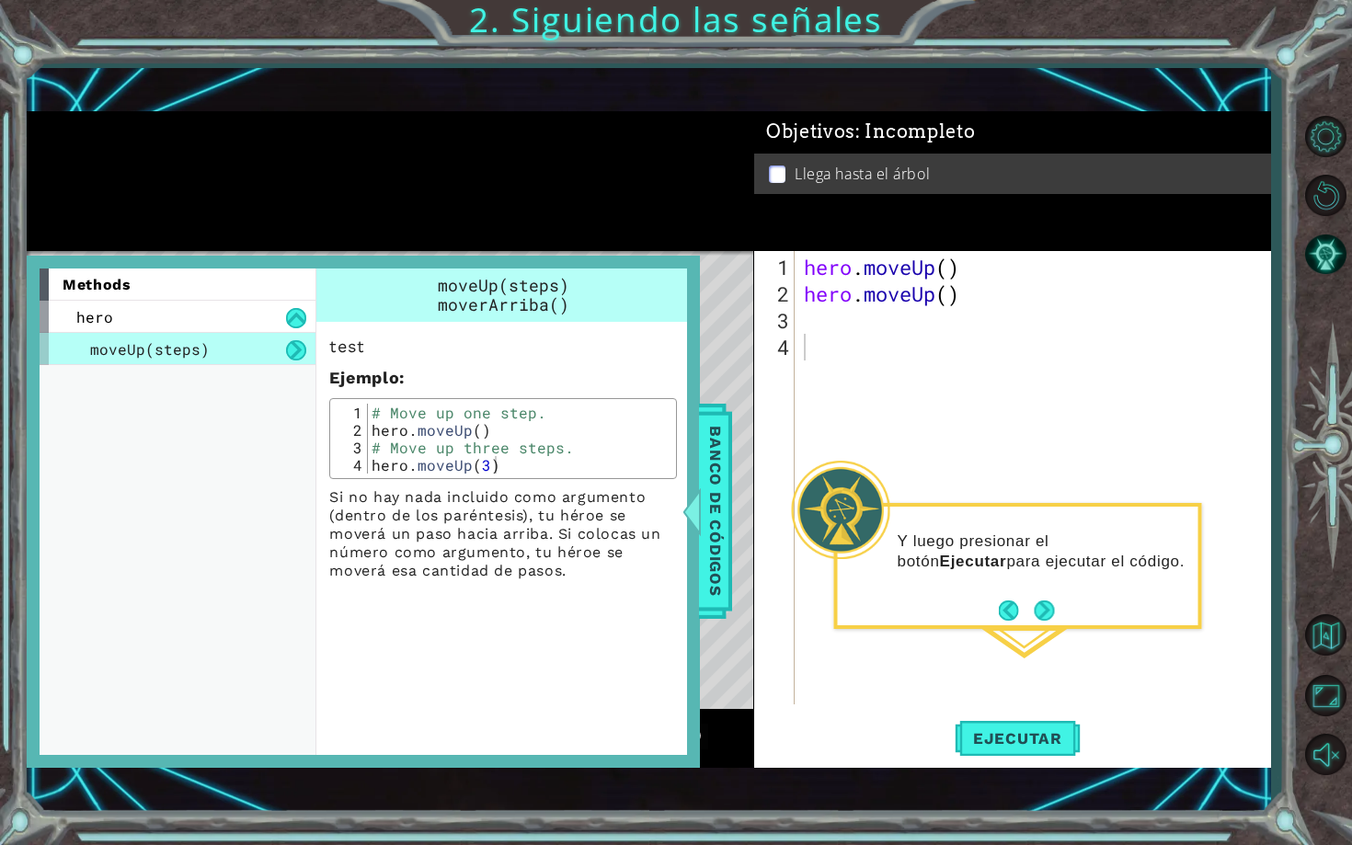
click at [521, 155] on div at bounding box center [390, 181] width 726 height 140
click at [719, 454] on span "Banco de códigos" at bounding box center [715, 512] width 29 height 190
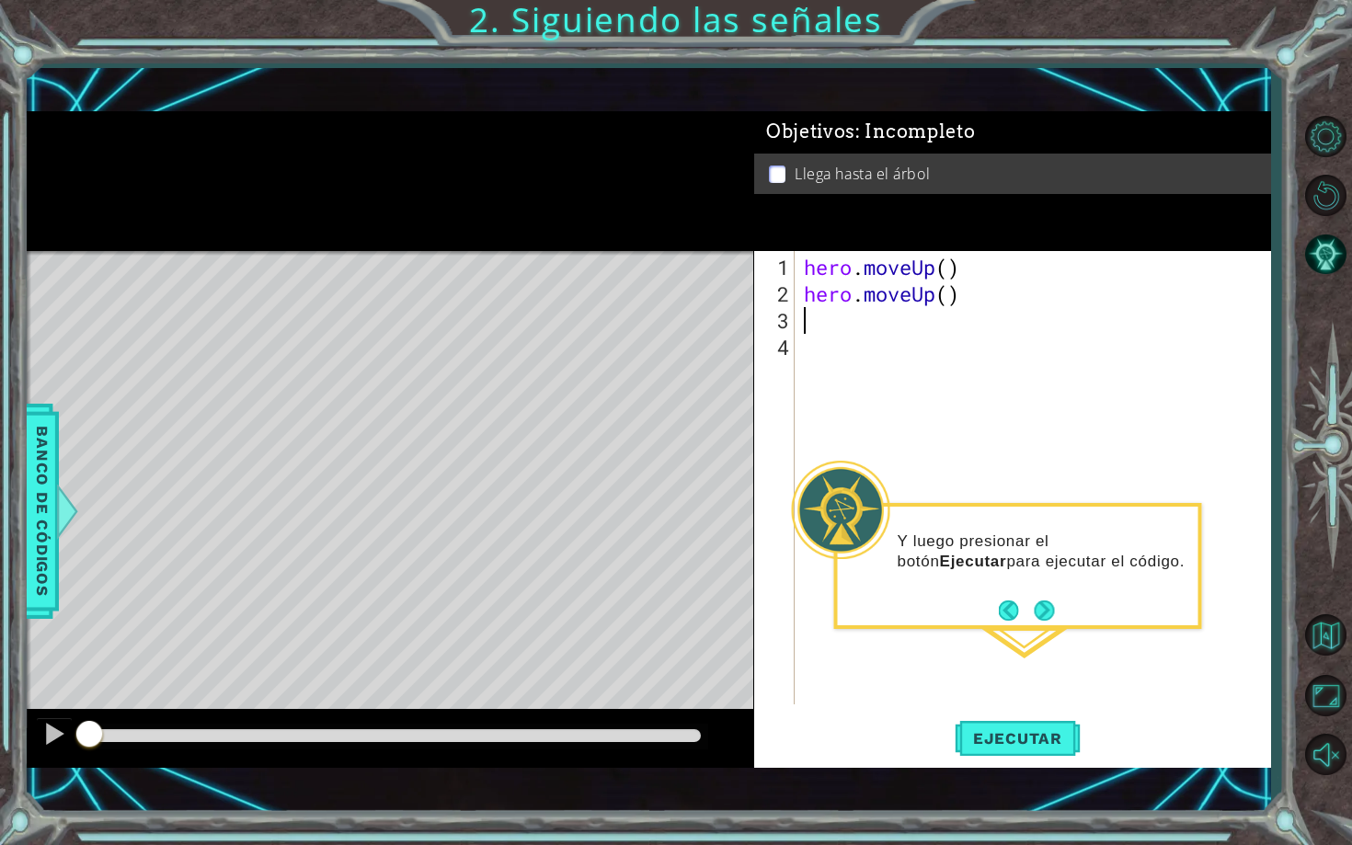
click at [837, 330] on div "hero . moveUp ( ) hero . moveUp ( )" at bounding box center [1037, 507] width 475 height 507
click at [996, 351] on div "hero . moveUp ( ) hero . moveUp ( )" at bounding box center [1037, 507] width 475 height 507
click at [995, 326] on div "hero . moveUp ( ) hero . moveUp ( )" at bounding box center [1037, 507] width 475 height 507
click at [778, 179] on p at bounding box center [777, 174] width 17 height 17
click at [833, 335] on div "hero . moveUp ( ) hero . moveUp ( )" at bounding box center [1037, 507] width 475 height 507
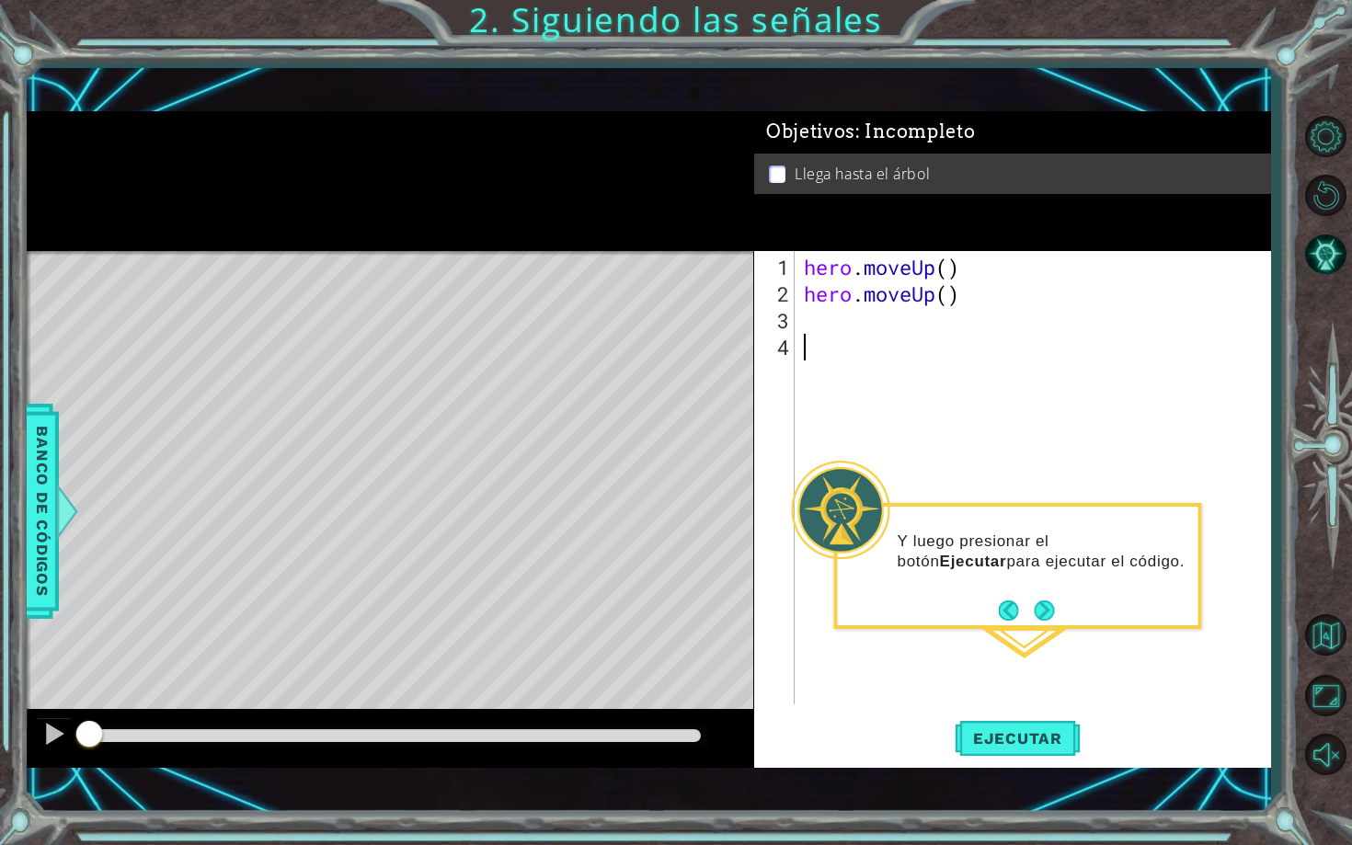
click at [836, 310] on div "hero . moveUp ( ) hero . moveUp ( )" at bounding box center [1037, 507] width 475 height 507
click at [808, 314] on div "hero . moveUp ( ) hero . moveUp ( )" at bounding box center [1037, 507] width 475 height 507
type textarea "H"
click at [871, 354] on body "1 ההההההההההההההההההההההההההההההההההההההההההההההההההההההההההההההההההההההההההההה…" at bounding box center [676, 422] width 1352 height 845
click at [841, 334] on div "hero . moveUp ( ) hero . moveUp ( ) H" at bounding box center [1037, 507] width 475 height 507
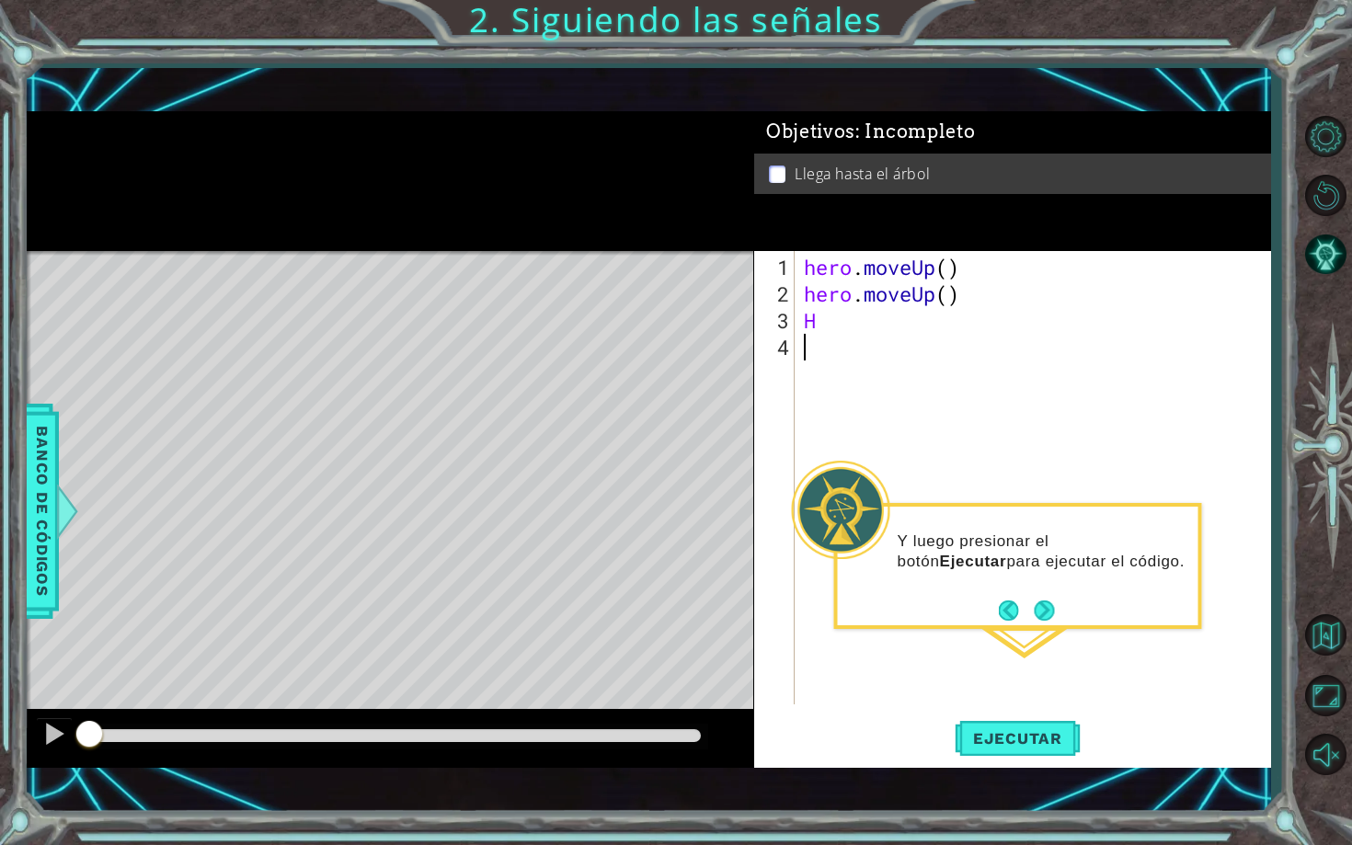
click at [848, 315] on div "hero . moveUp ( ) hero . moveUp ( ) H" at bounding box center [1037, 507] width 475 height 507
type textarea "HE"
click at [872, 353] on div "he ro.moveUp Toca enter" at bounding box center [965, 366] width 348 height 66
type textarea "H"
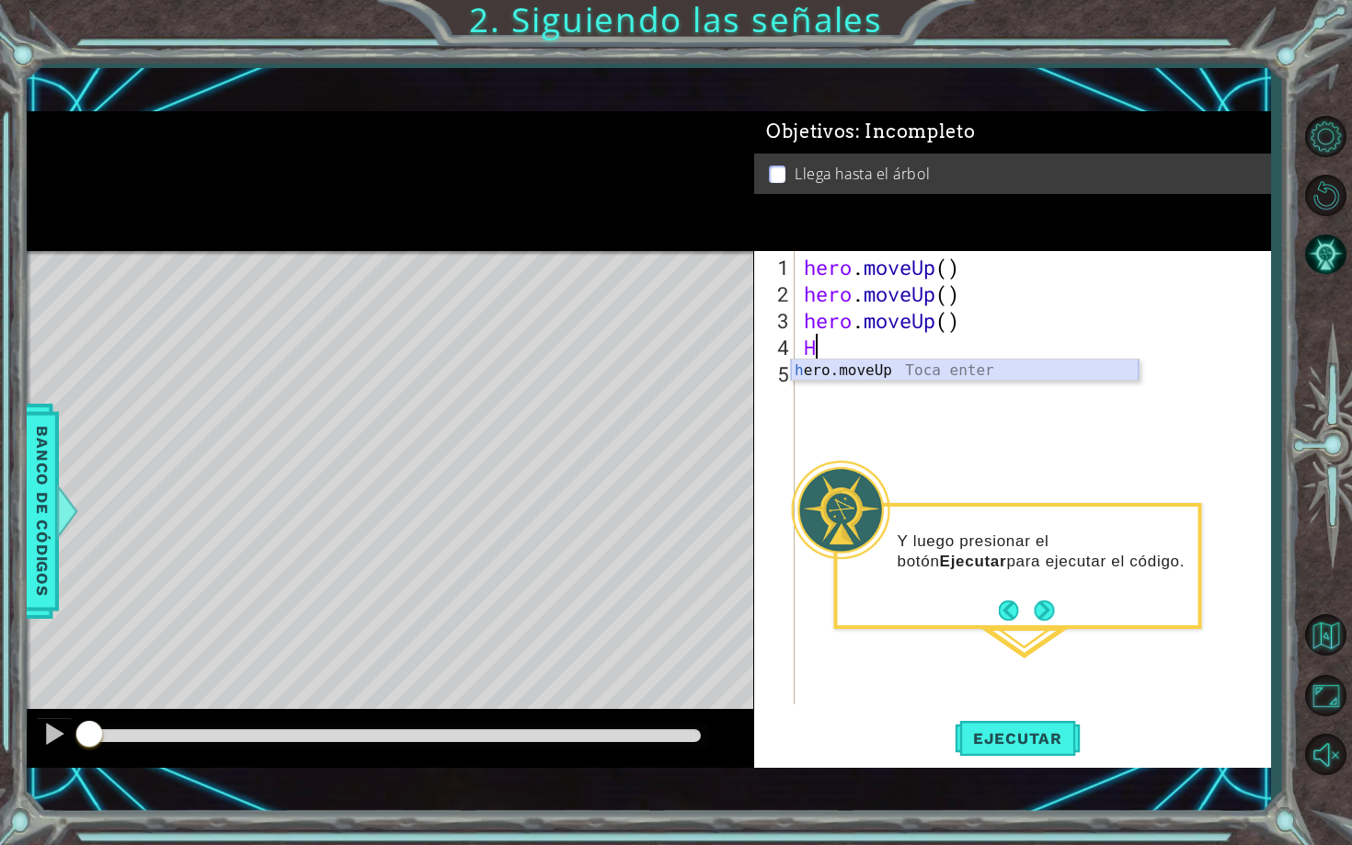
click at [875, 376] on div "h ero.moveUp Toca enter" at bounding box center [965, 393] width 348 height 66
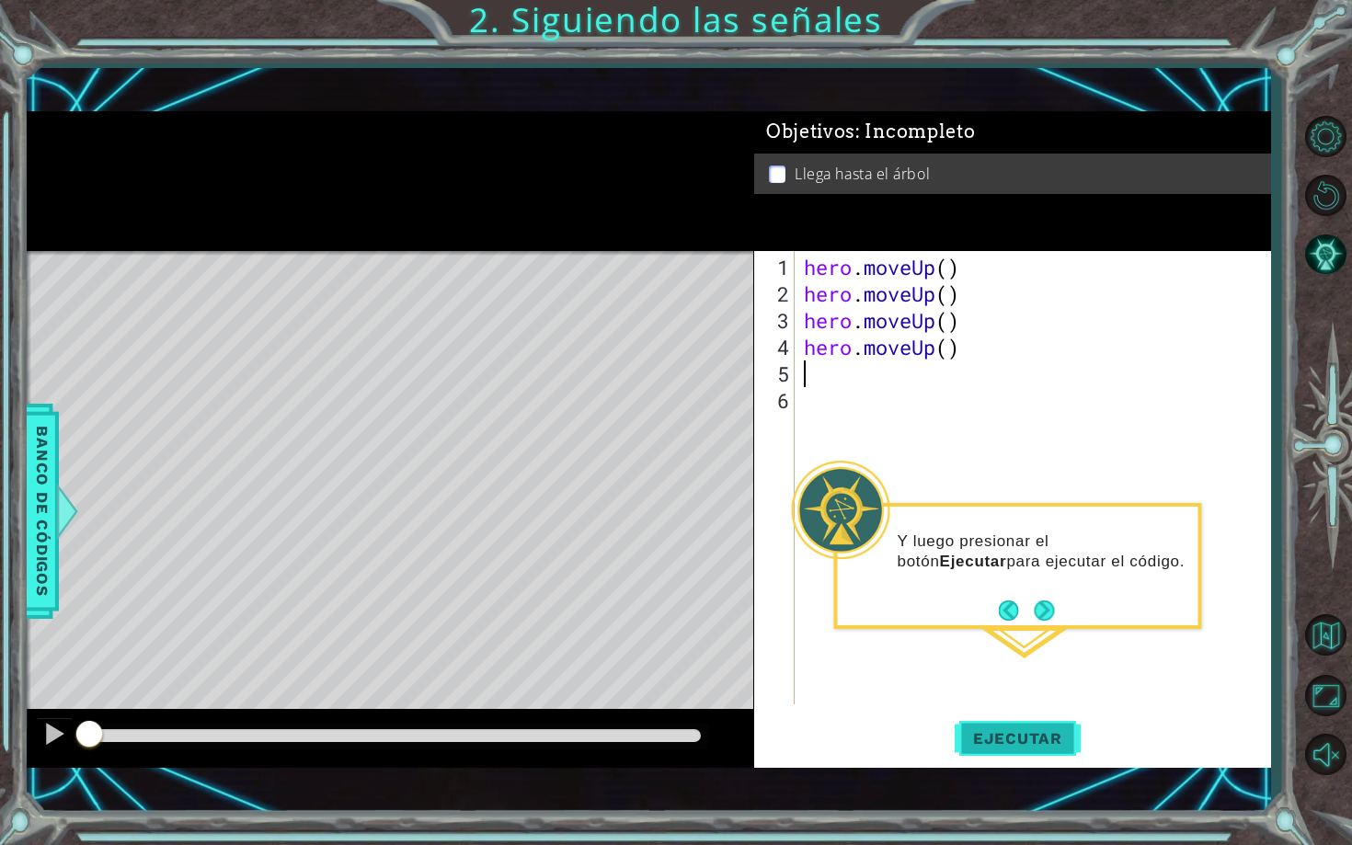
click at [1035, 735] on span "Ejecutar" at bounding box center [1018, 738] width 126 height 18
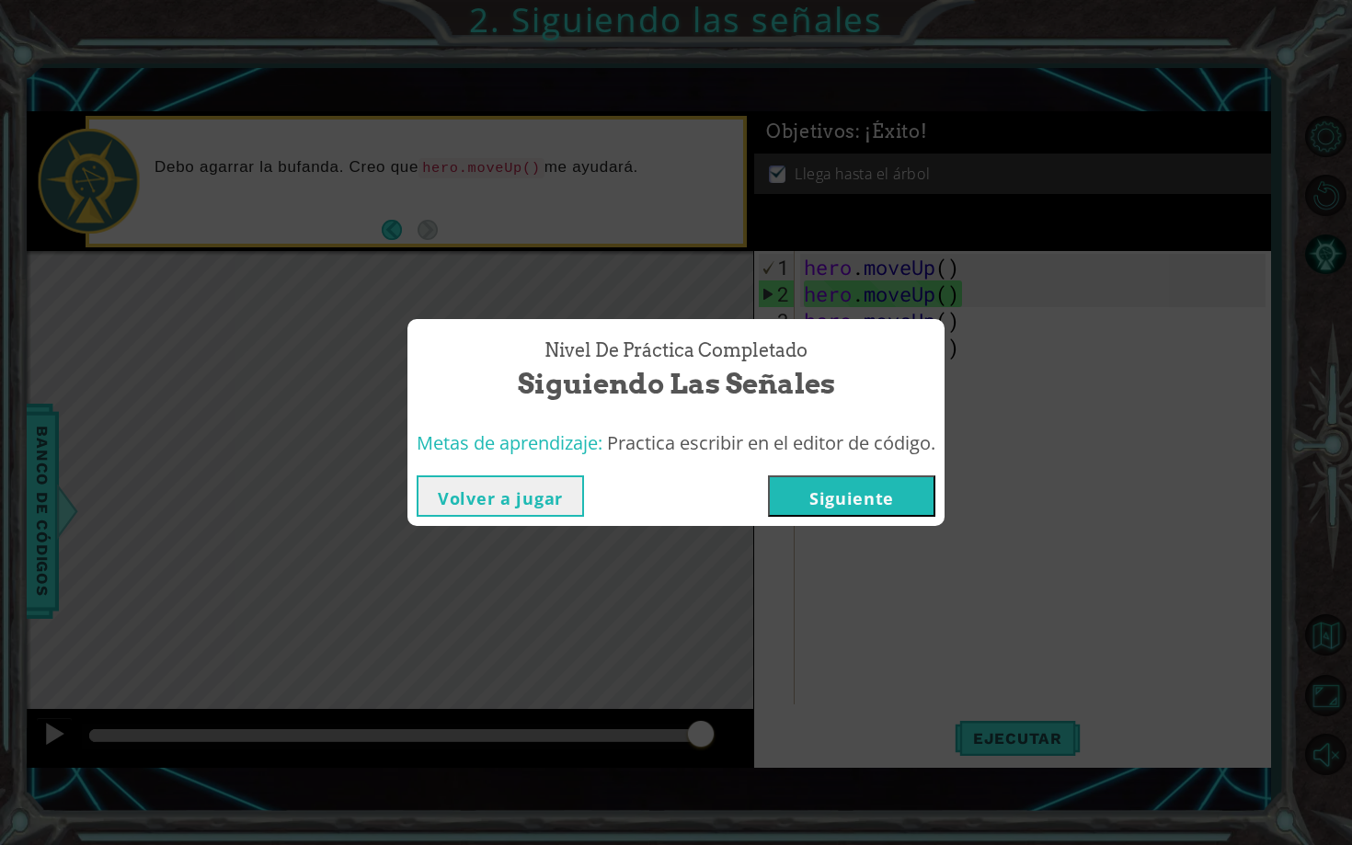
click at [970, 346] on div "Nivel de práctica Completado Siguiendo las señales Metas de aprendizaje: Practi…" at bounding box center [676, 422] width 1352 height 845
click at [502, 500] on button "Volver a jugar" at bounding box center [500, 495] width 167 height 41
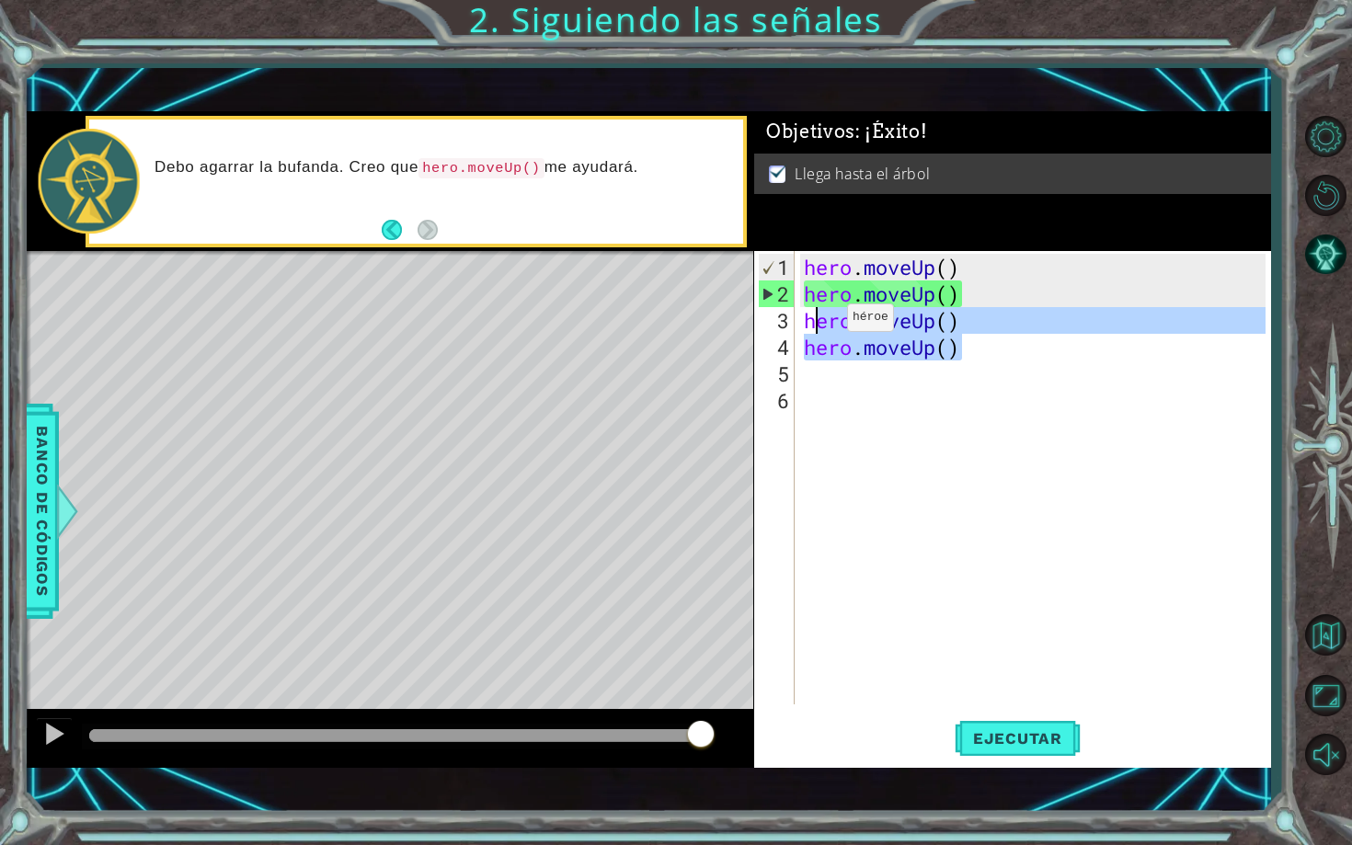
drag, startPoint x: 967, startPoint y: 355, endPoint x: 816, endPoint y: 330, distance: 152.8
click at [816, 331] on div "hero . moveUp ( ) hero . moveUp ( ) hero . moveUp ( ) hero . moveUp ( )" at bounding box center [1037, 507] width 475 height 507
type textarea "hero.moveUp() hero.moveUp()"
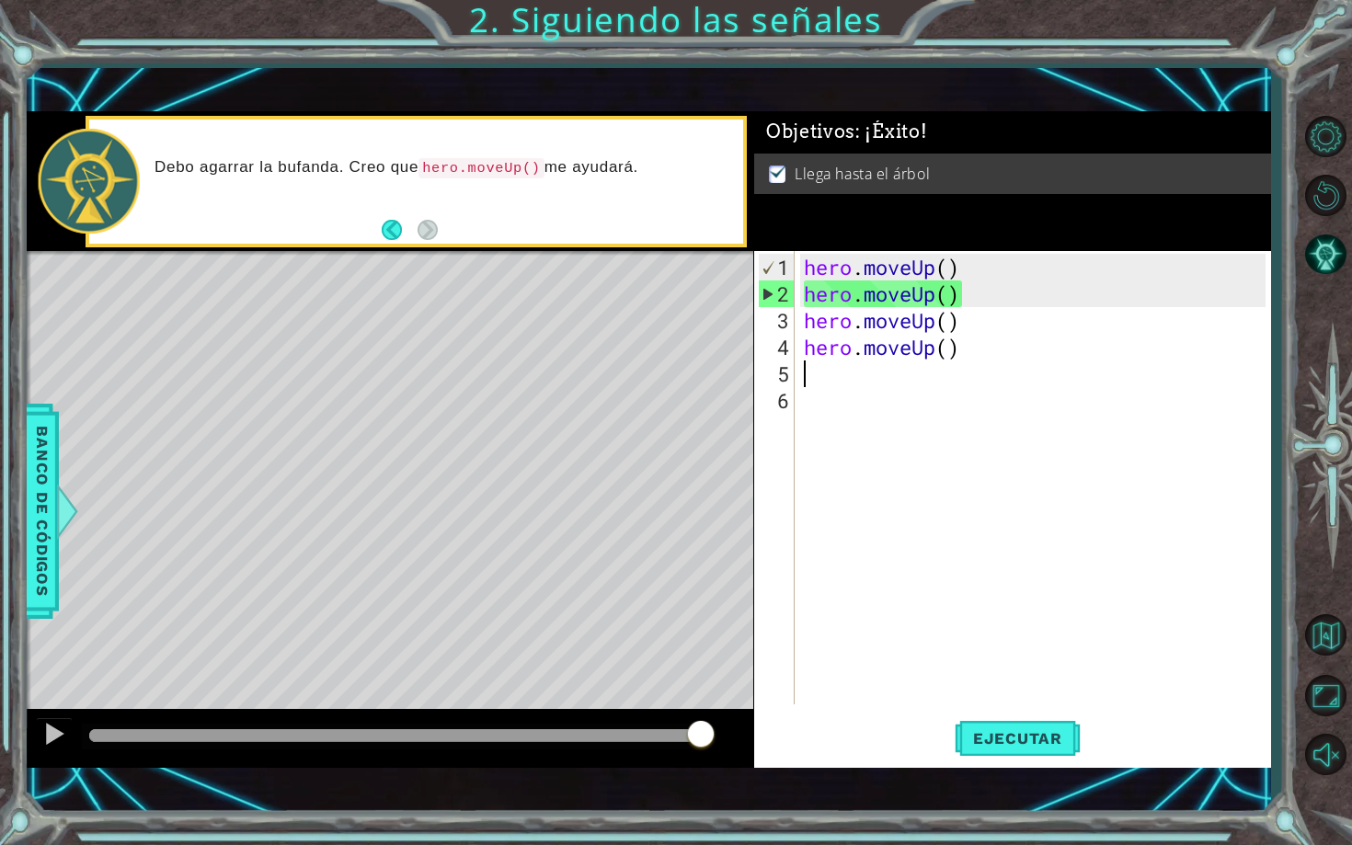
click at [959, 365] on div "hero . moveUp ( ) hero . moveUp ( ) hero . moveUp ( ) hero . moveUp ( )" at bounding box center [1037, 507] width 475 height 507
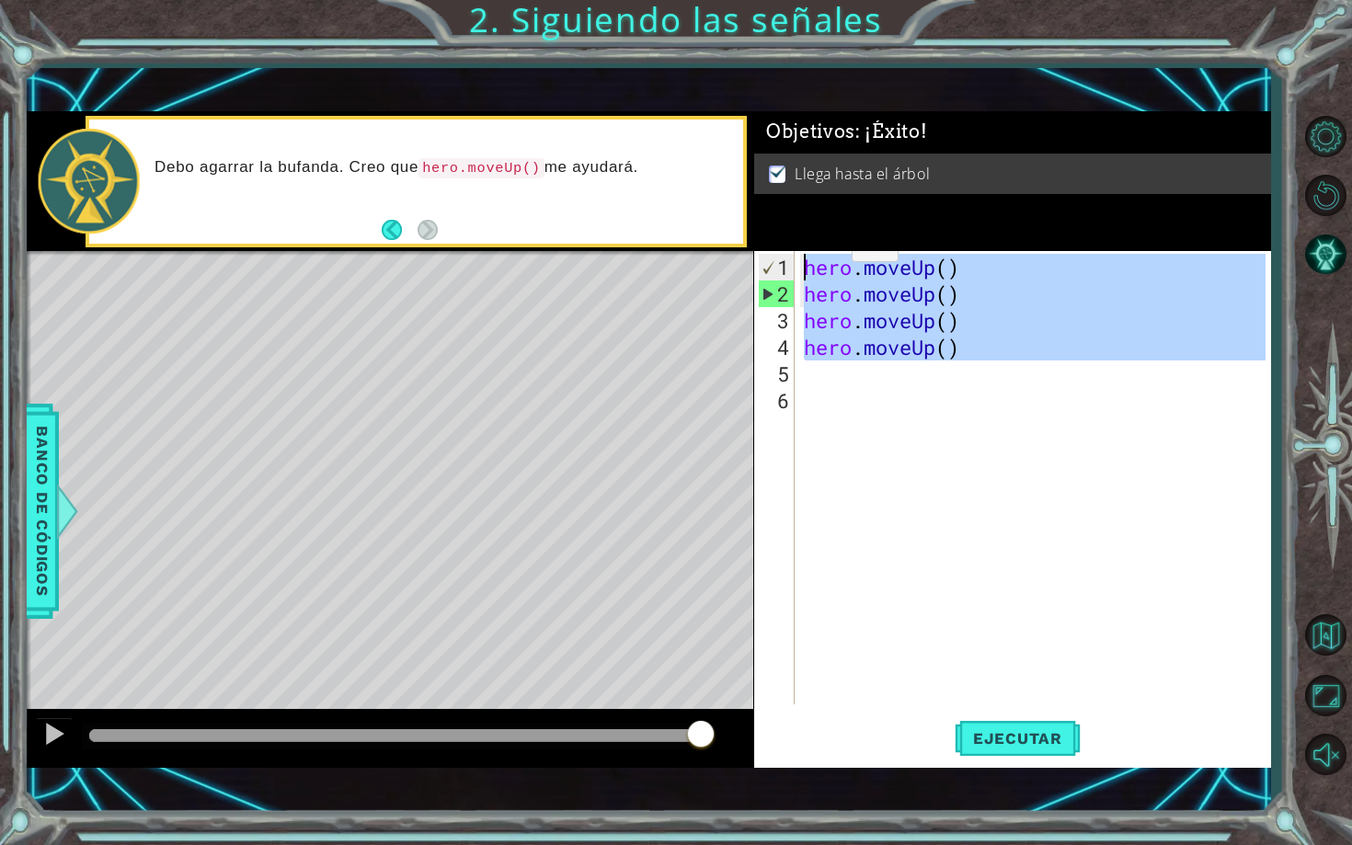
drag, startPoint x: 970, startPoint y: 360, endPoint x: 807, endPoint y: 245, distance: 199.3
click at [807, 245] on div "Objetivos : ¡Éxito! Llega hasta el árbol 1 2 3 4 5 6 hero . moveUp ( ) hero . m…" at bounding box center [1012, 439] width 517 height 657
type textarea "hero.moveUp() hero.moveUp()"
